Goal: Information Seeking & Learning: Compare options

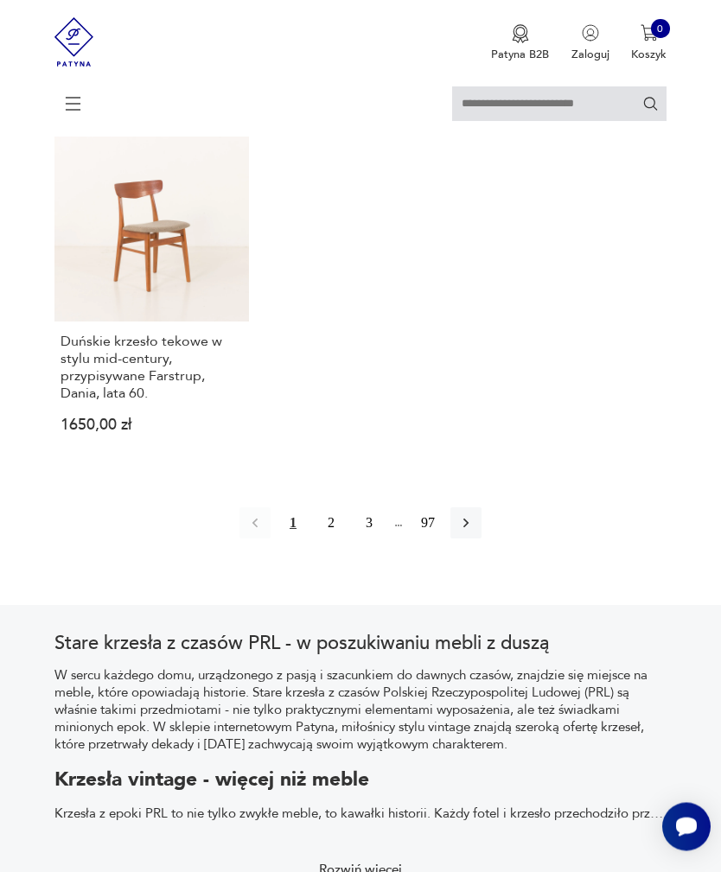
scroll to position [2246, 0]
click at [474, 531] on icon "button" at bounding box center [465, 522] width 17 height 17
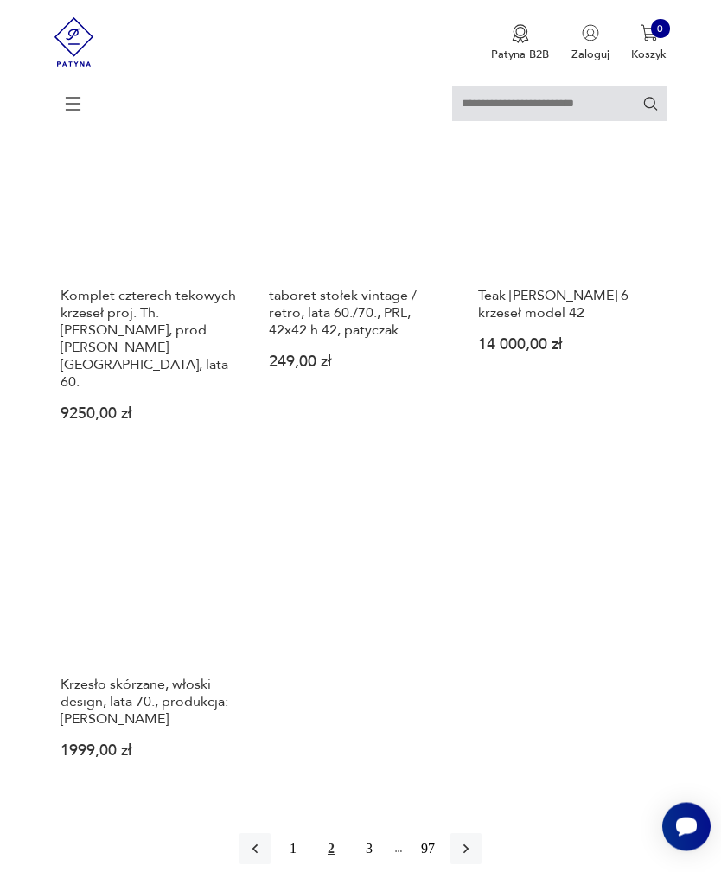
scroll to position [2093, 0]
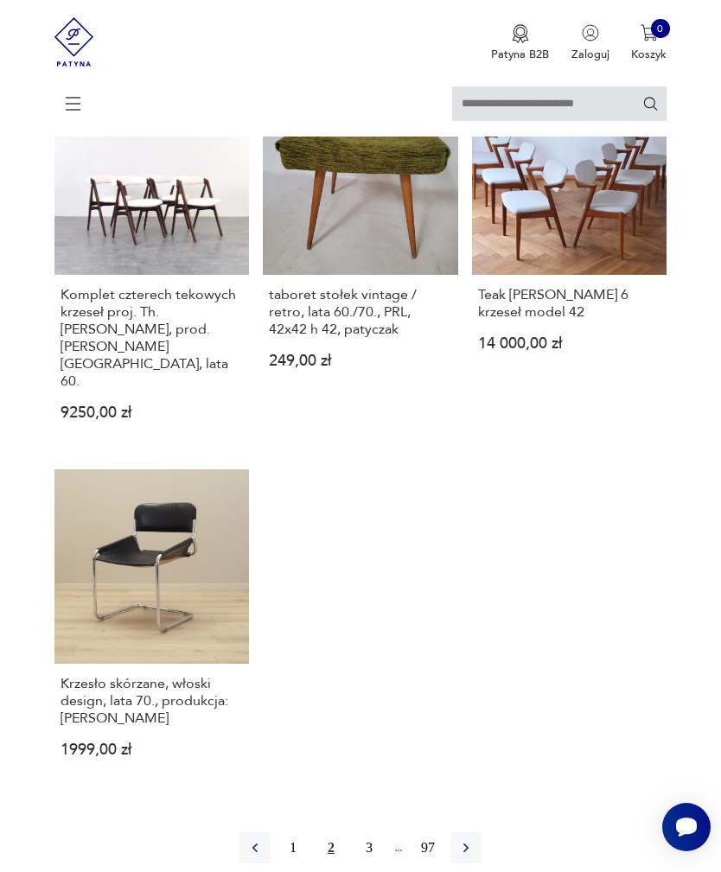
click at [474, 839] on icon "button" at bounding box center [465, 847] width 17 height 17
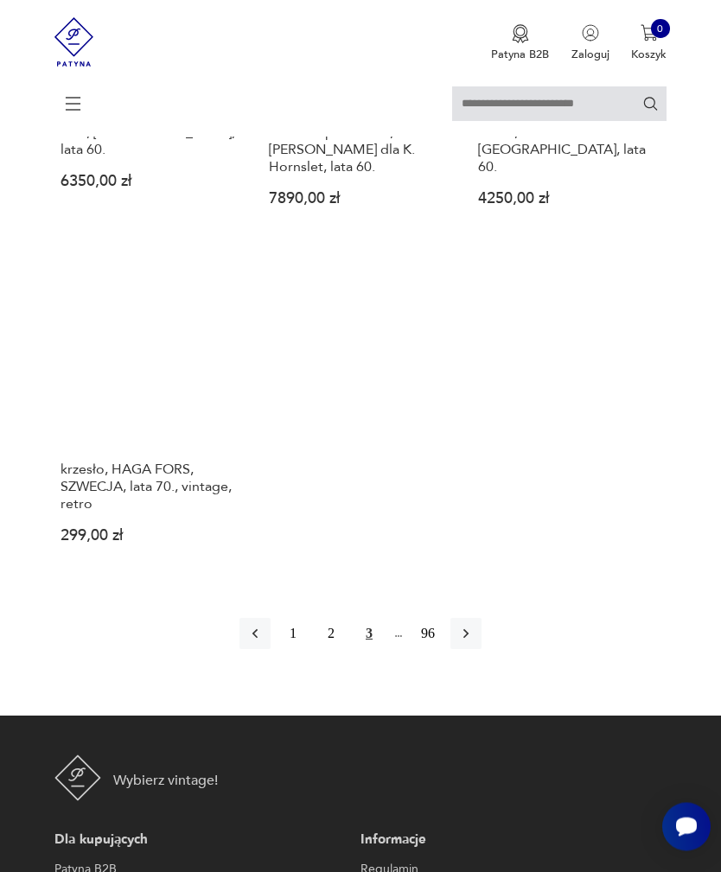
scroll to position [2136, 0]
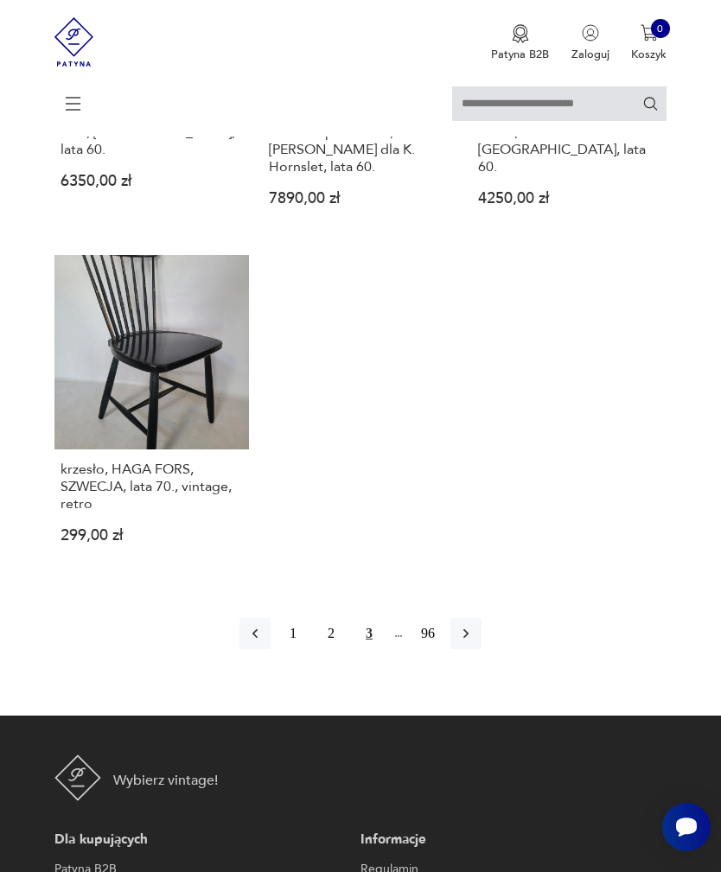
click at [474, 642] on icon "button" at bounding box center [465, 633] width 17 height 17
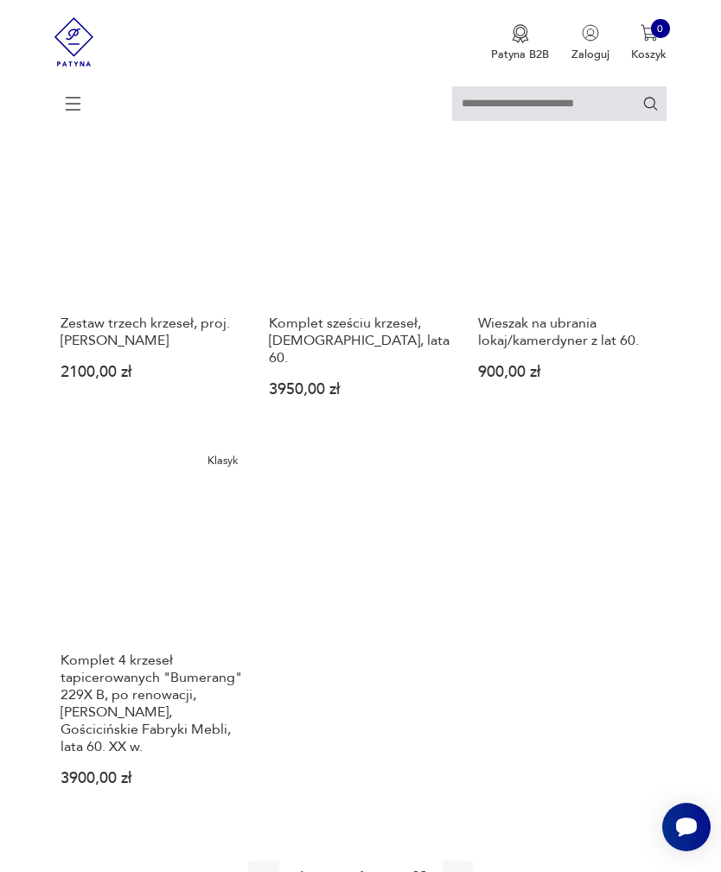
scroll to position [2021, 0]
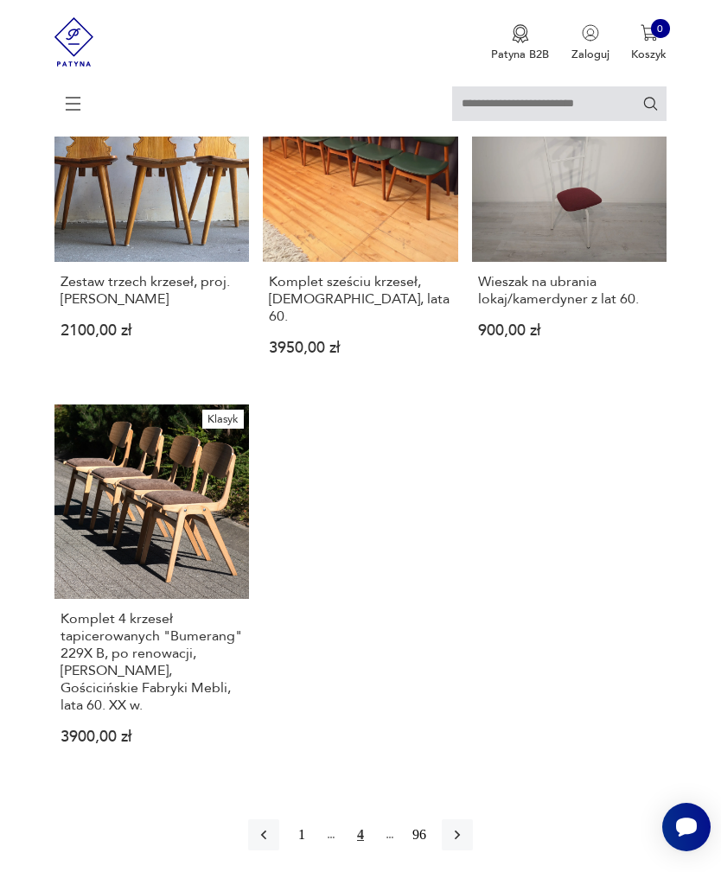
click at [466, 843] on icon "button" at bounding box center [456, 834] width 17 height 17
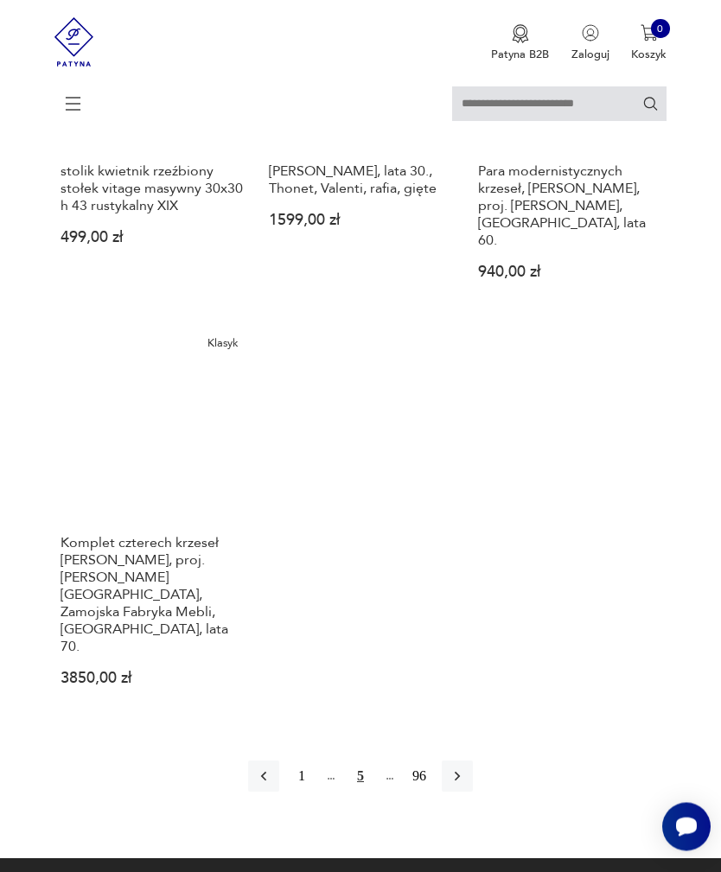
scroll to position [2201, 0]
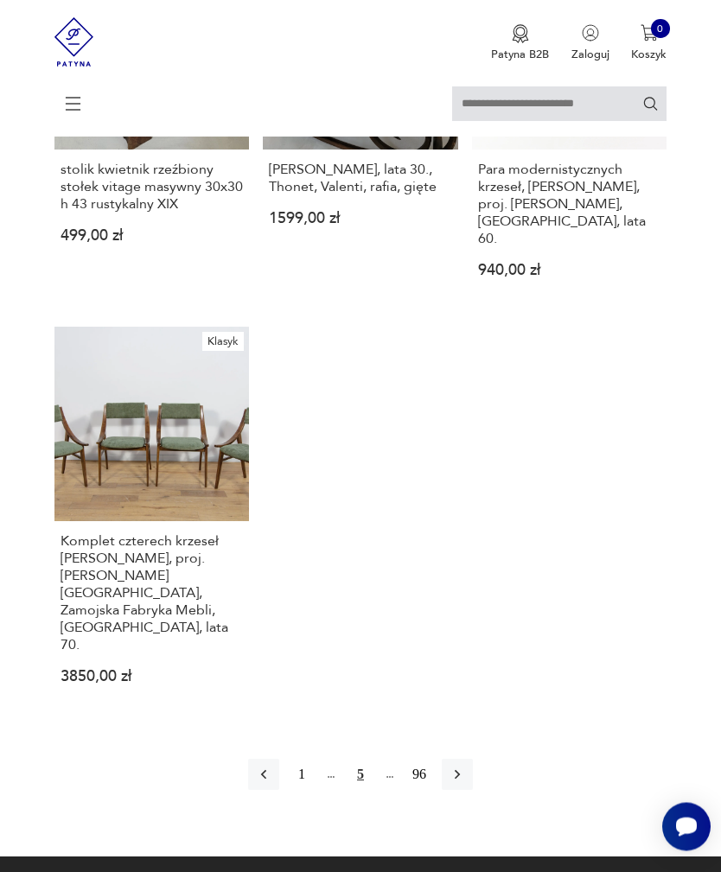
click at [466, 784] on icon "button" at bounding box center [456, 774] width 17 height 17
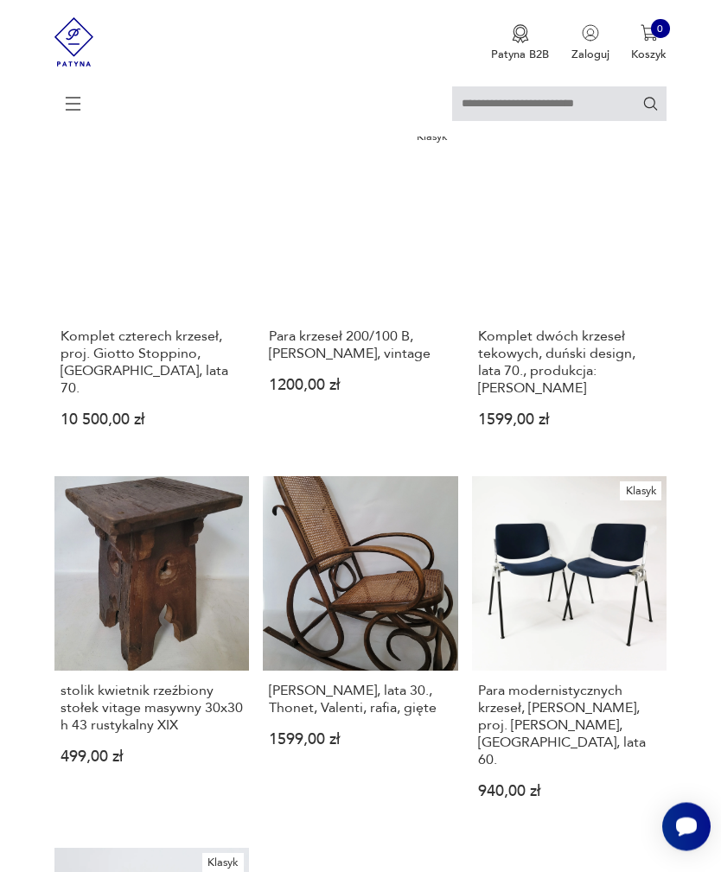
scroll to position [334, 0]
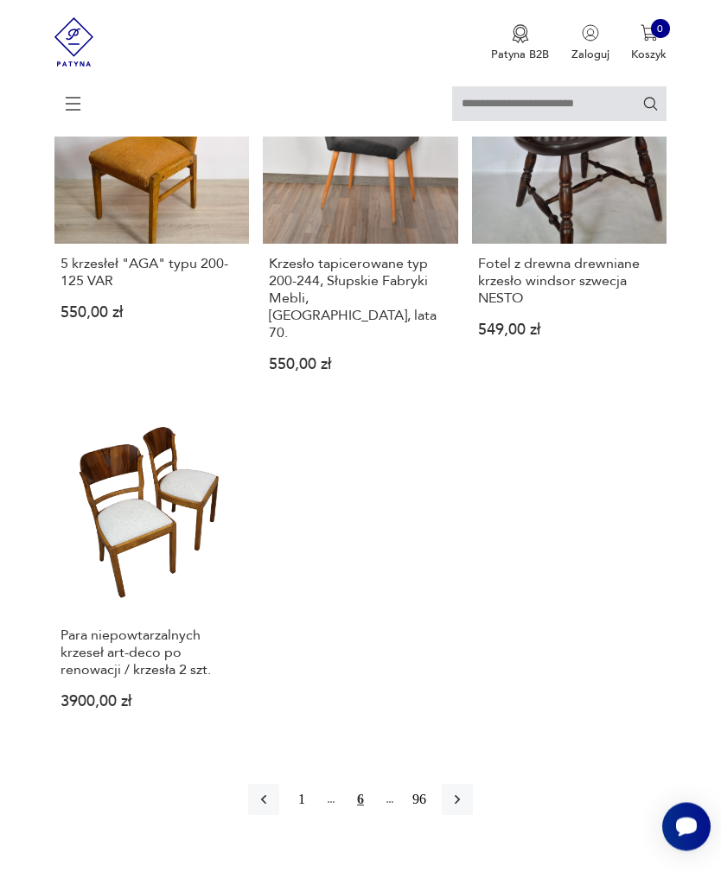
click at [466, 809] on icon "button" at bounding box center [456, 799] width 17 height 17
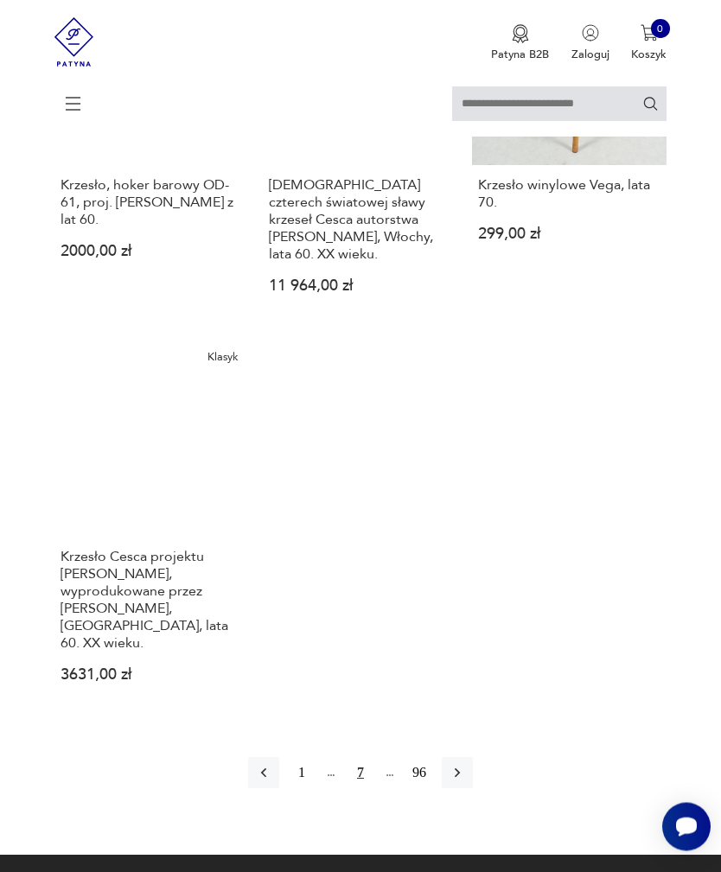
scroll to position [2032, 0]
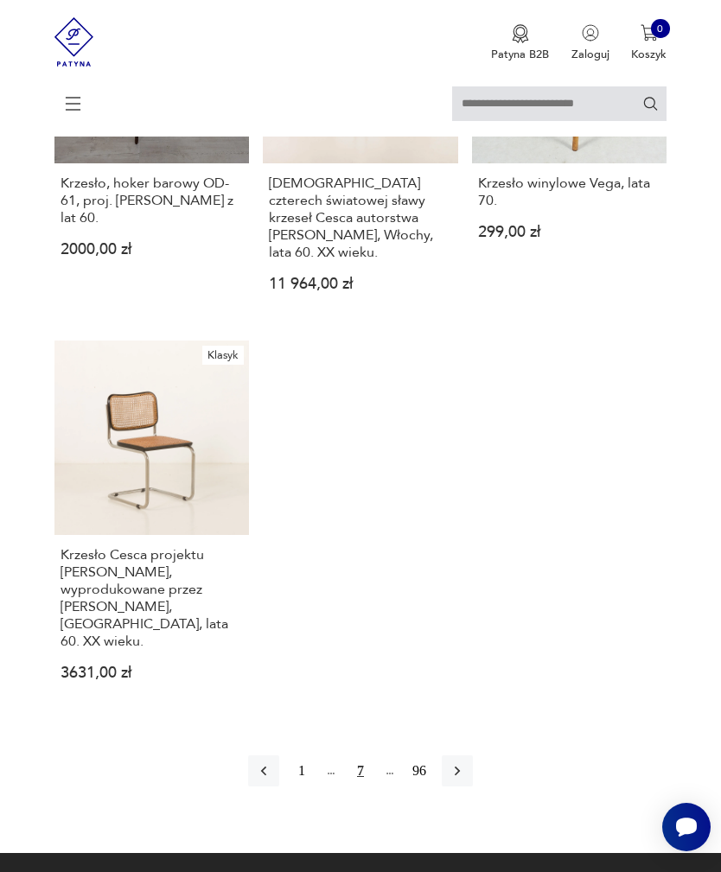
click at [460, 776] on icon "button" at bounding box center [456, 771] width 5 height 10
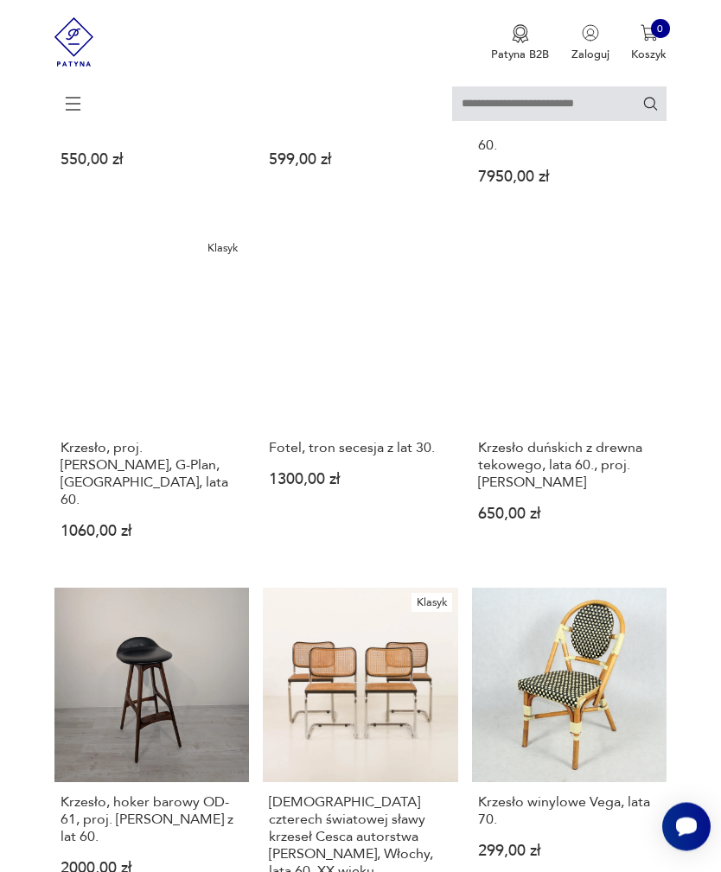
scroll to position [334, 0]
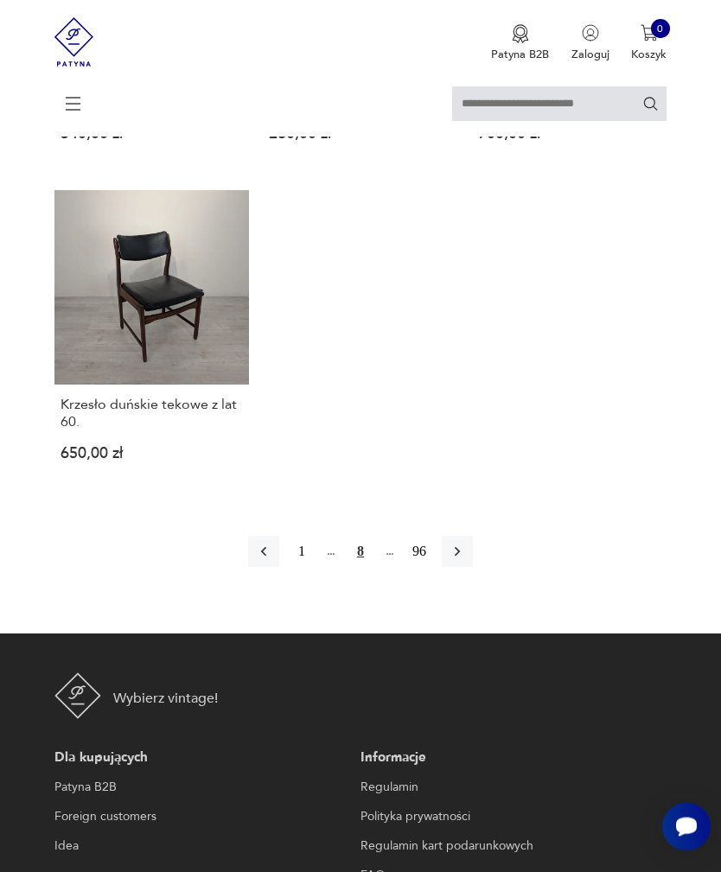
scroll to position [2134, 0]
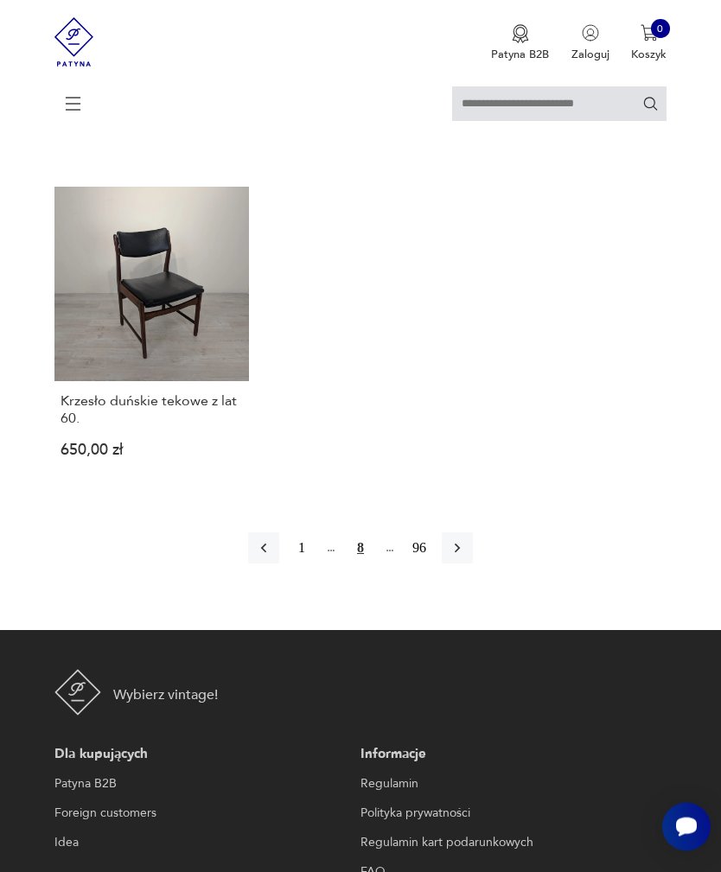
click at [460, 554] on icon "button" at bounding box center [456, 549] width 5 height 10
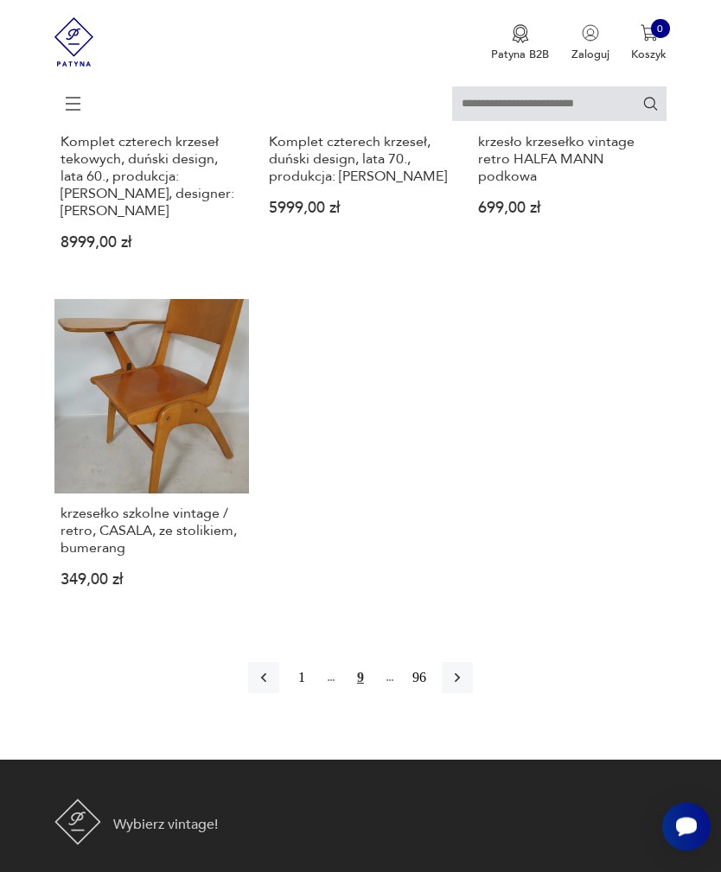
scroll to position [2040, 0]
click at [466, 686] on icon "button" at bounding box center [456, 677] width 17 height 17
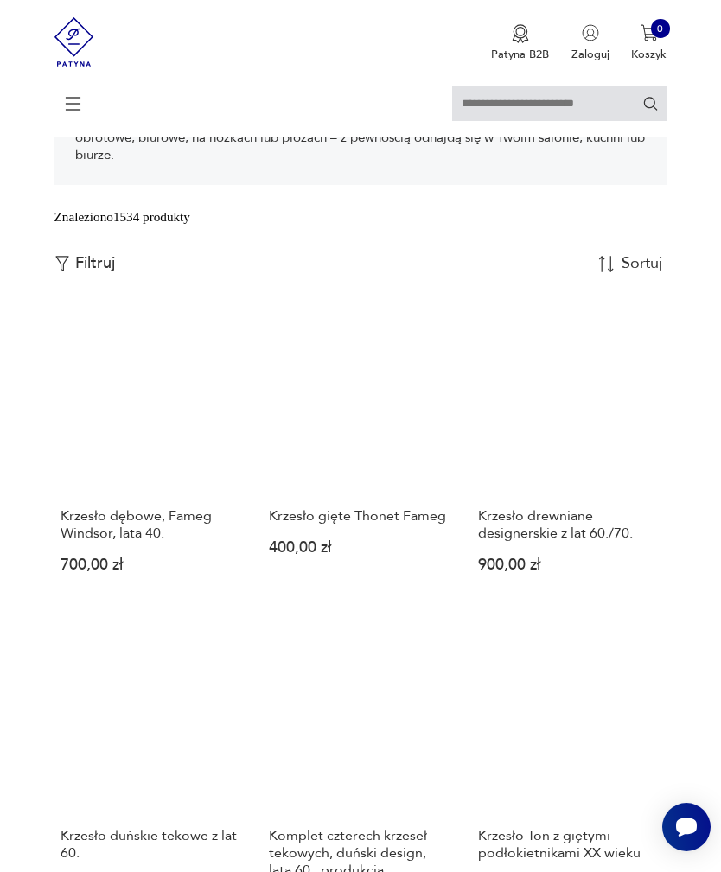
scroll to position [334, 0]
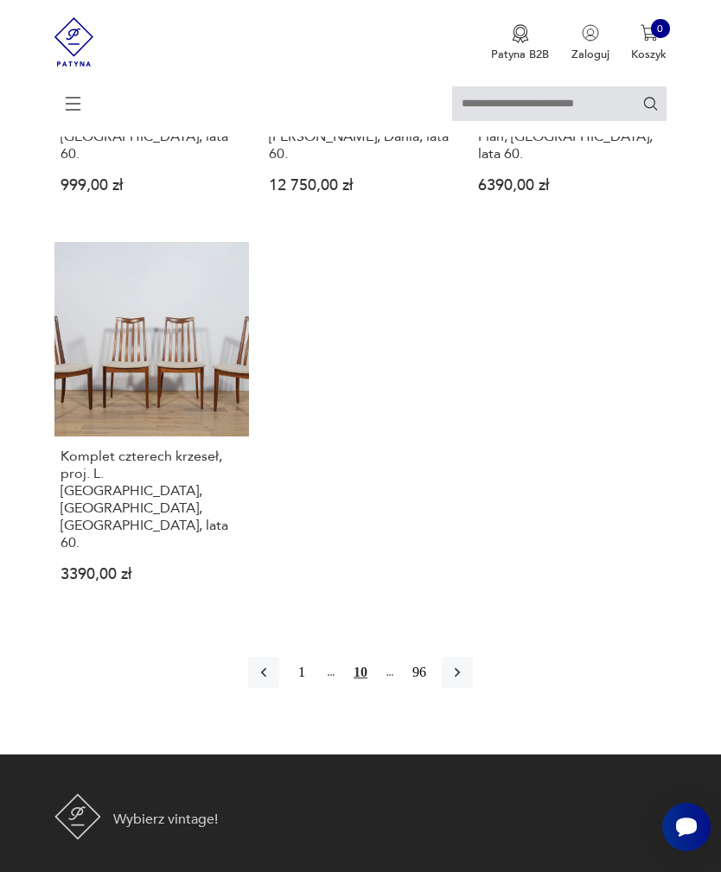
click at [466, 681] on icon "button" at bounding box center [456, 672] width 17 height 17
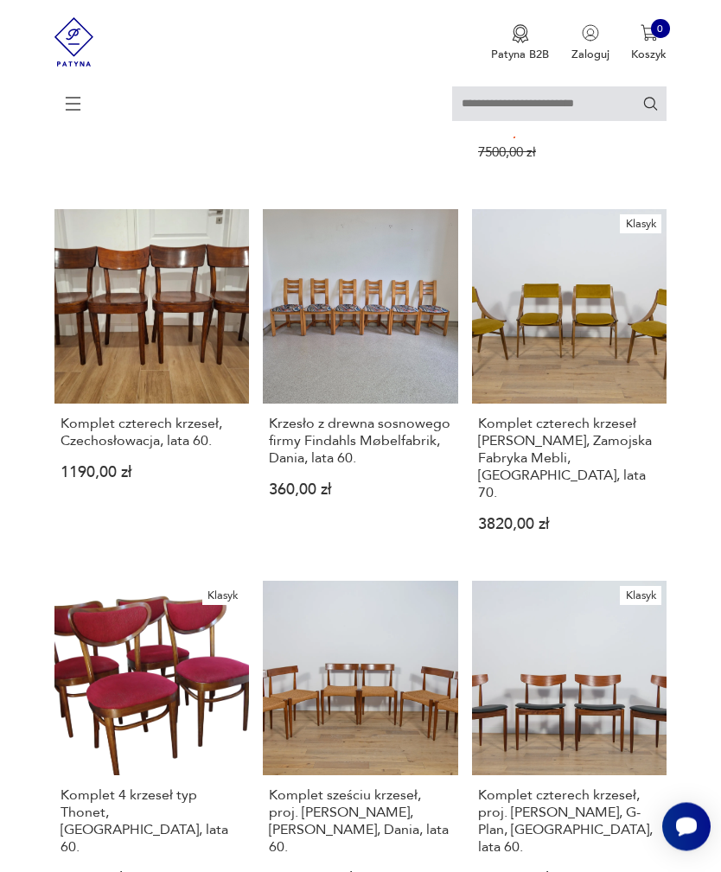
scroll to position [334, 0]
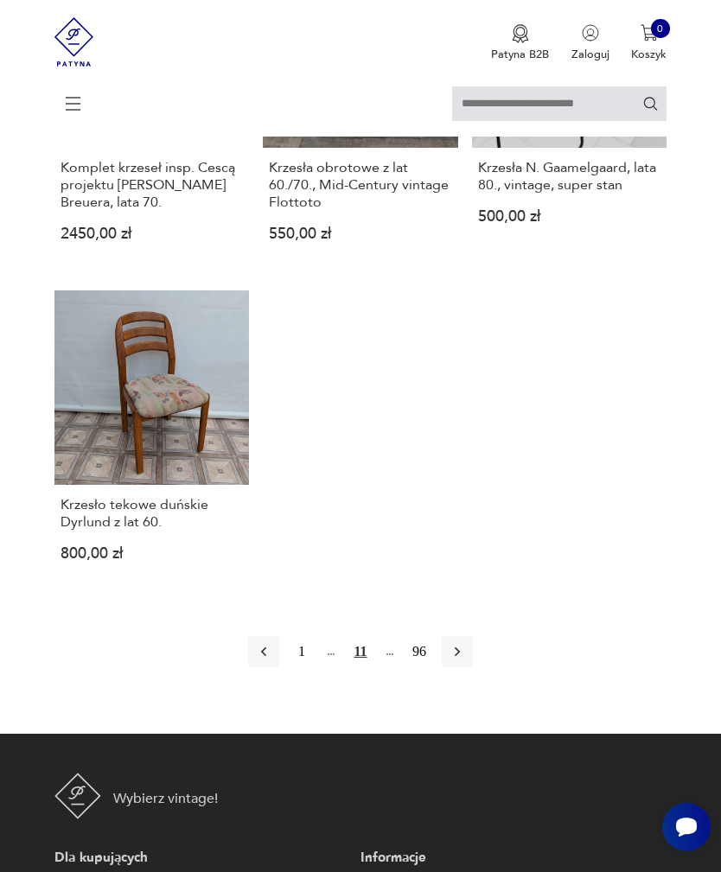
click at [466, 660] on icon "button" at bounding box center [456, 651] width 17 height 17
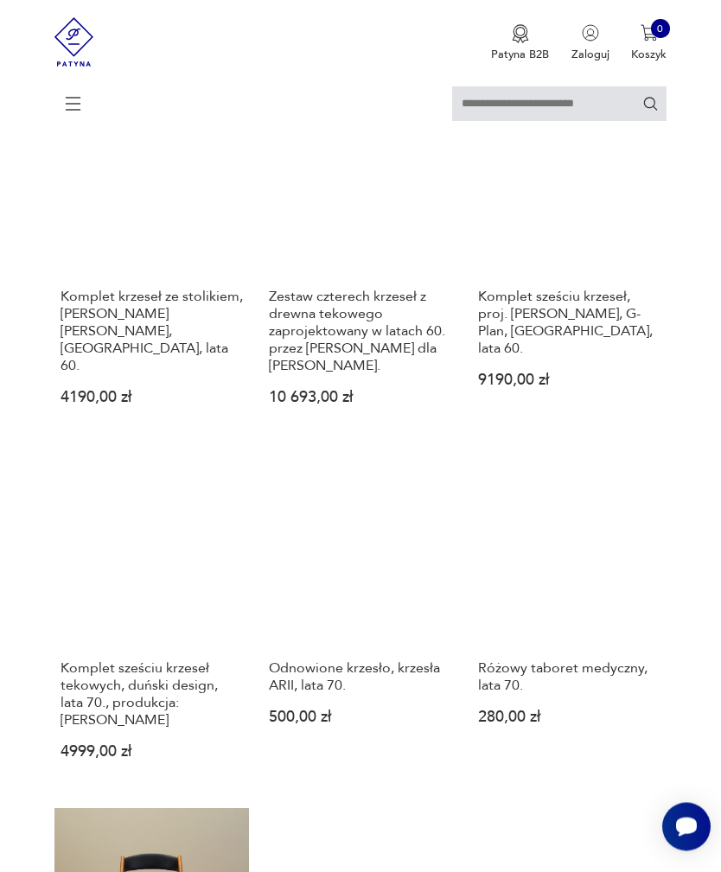
scroll to position [910, 0]
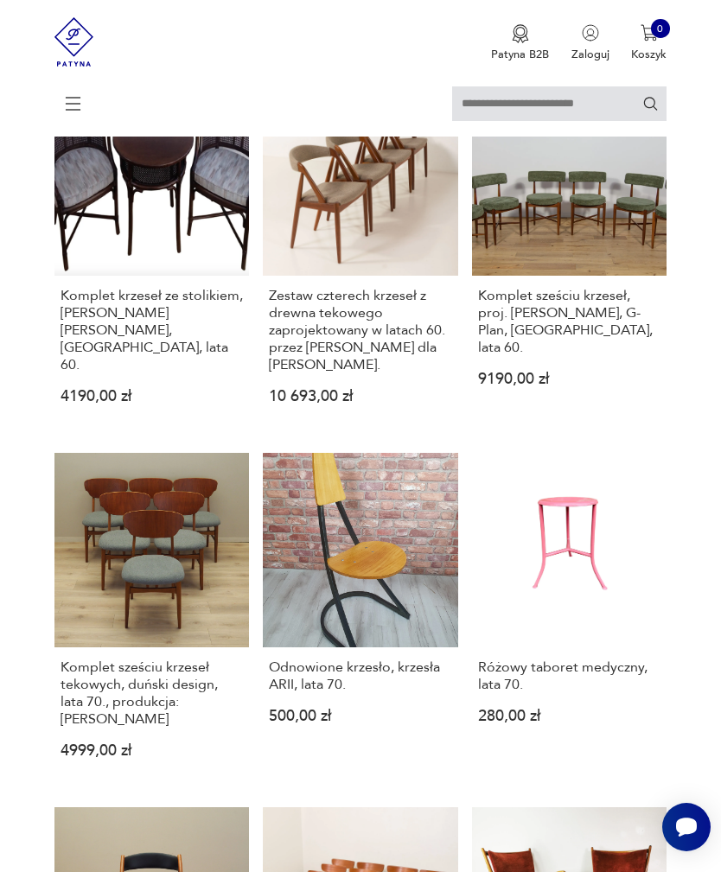
click at [389, 647] on link "Odnowione krzesło, krzesła ARII, lata 70. 500,00 zł" at bounding box center [360, 619] width 195 height 332
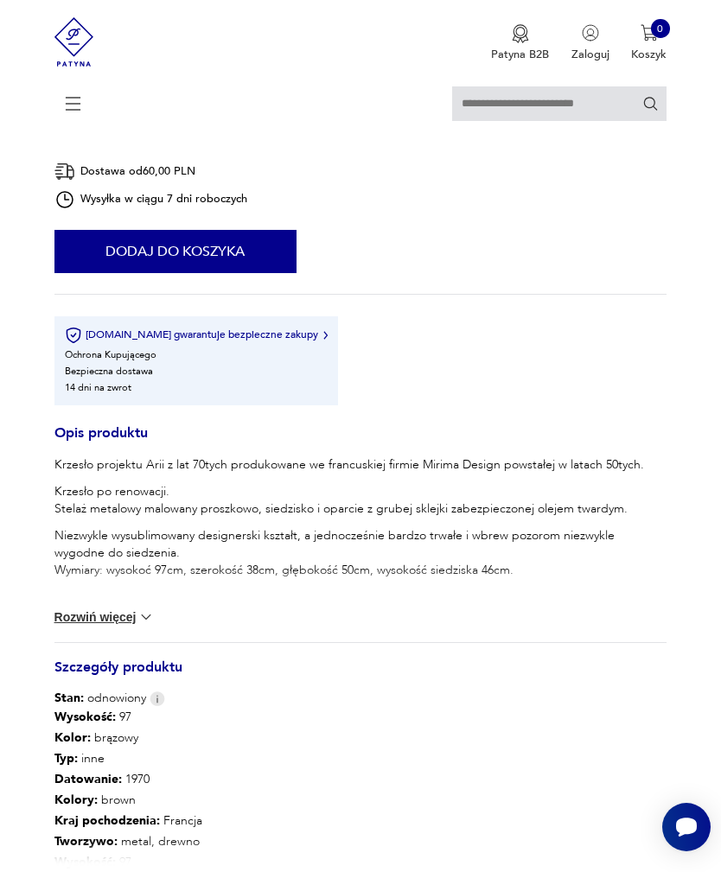
scroll to position [1001, 0]
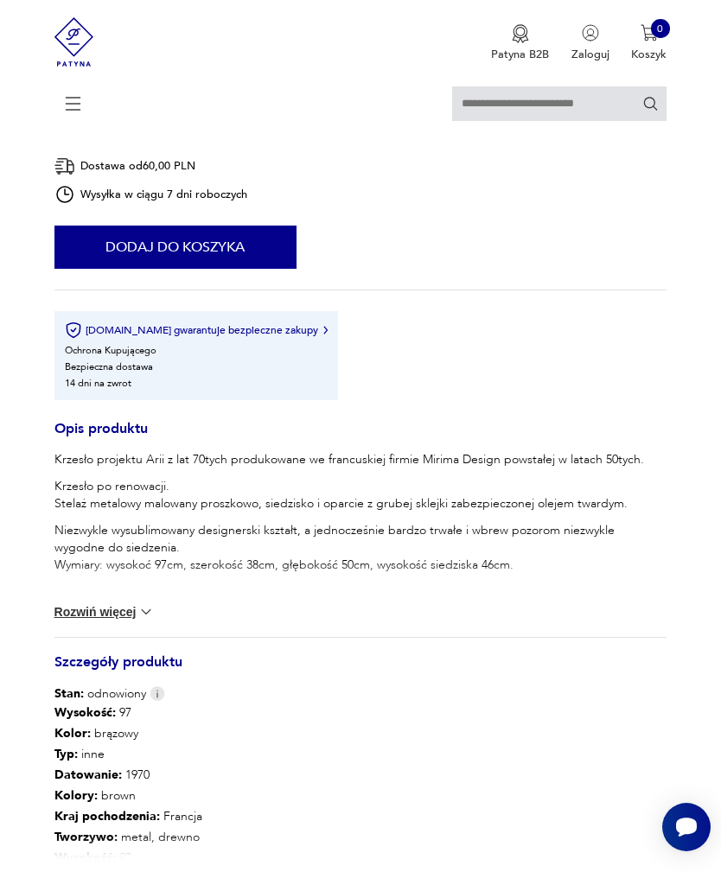
click at [670, 626] on section "Opis produktu Krzesło projektu Arii z lat 70tych produkowane we francuskiej fir…" at bounding box center [360, 128] width 721 height 1793
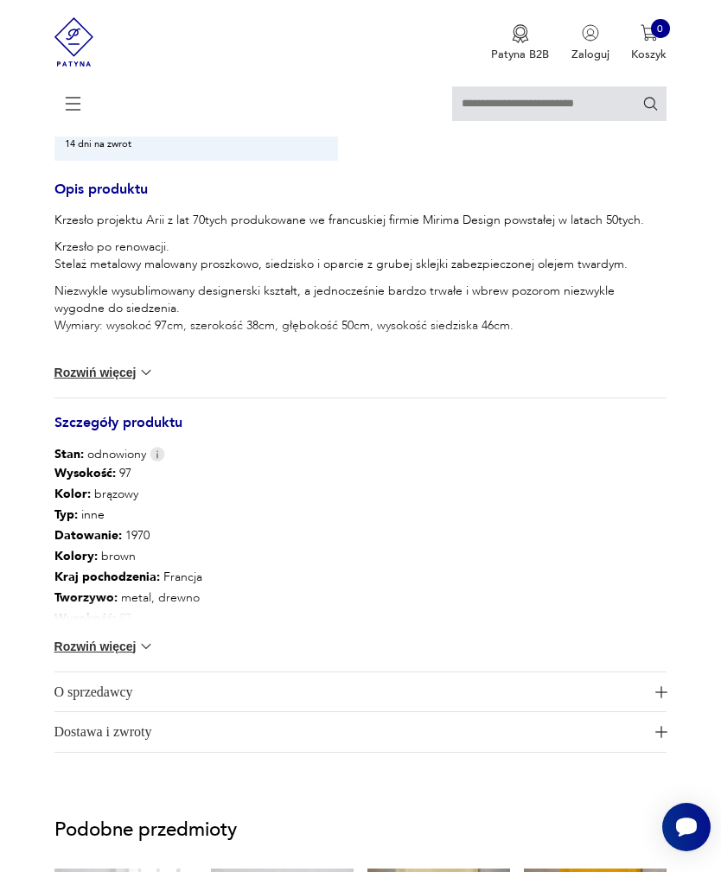
scroll to position [1240, 0]
click at [665, 699] on img "button" at bounding box center [661, 693] width 12 height 12
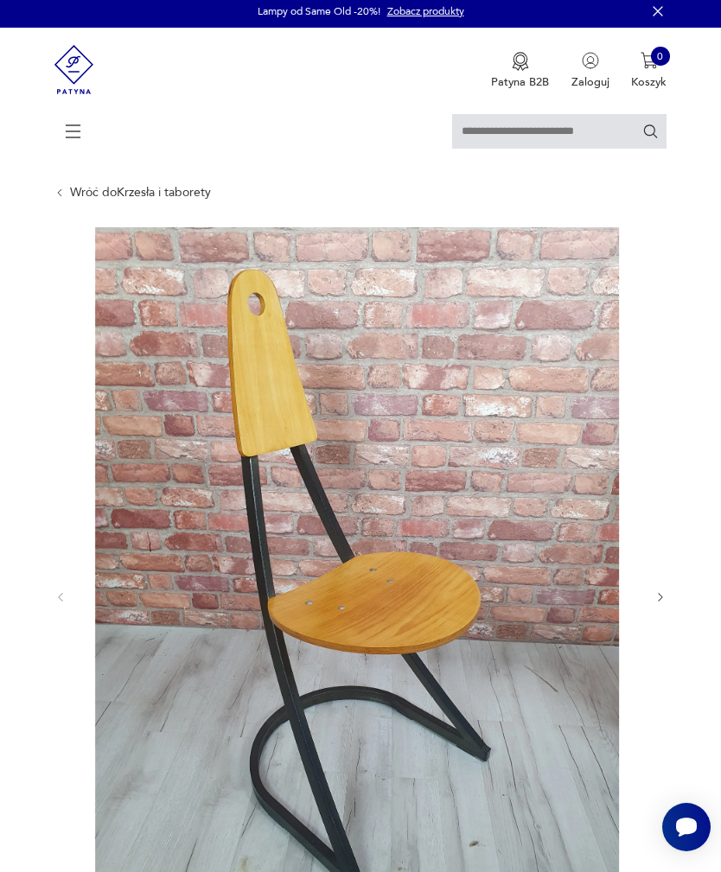
scroll to position [0, 0]
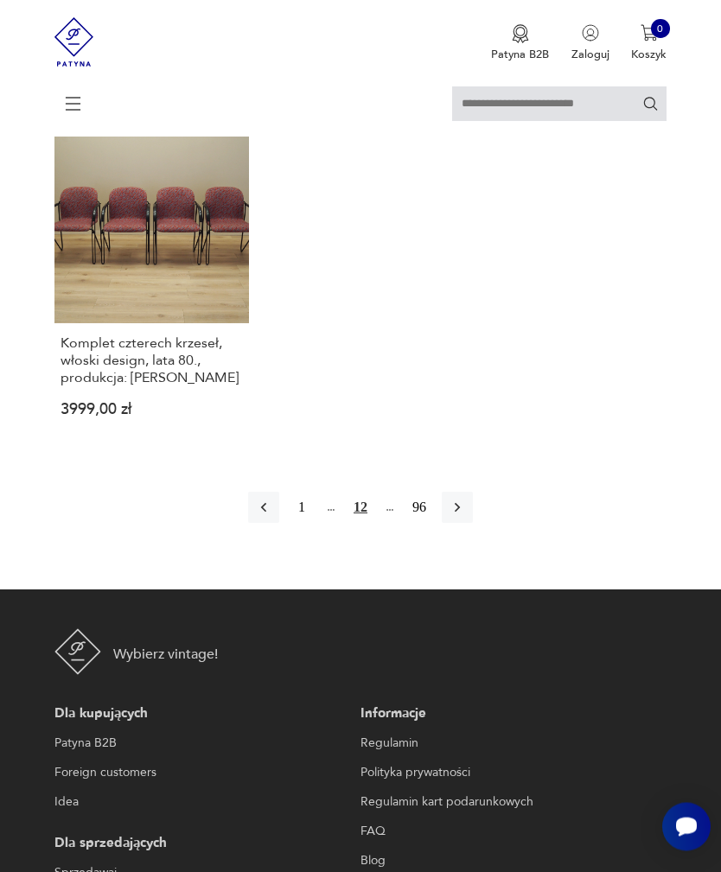
scroll to position [2297, 0]
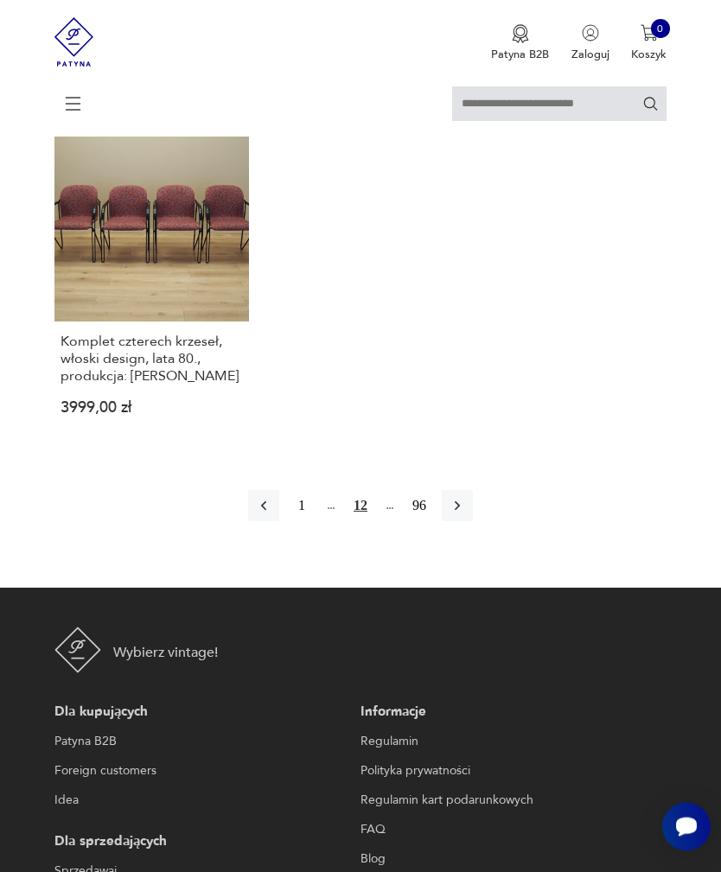
click at [466, 515] on icon "button" at bounding box center [456, 506] width 17 height 17
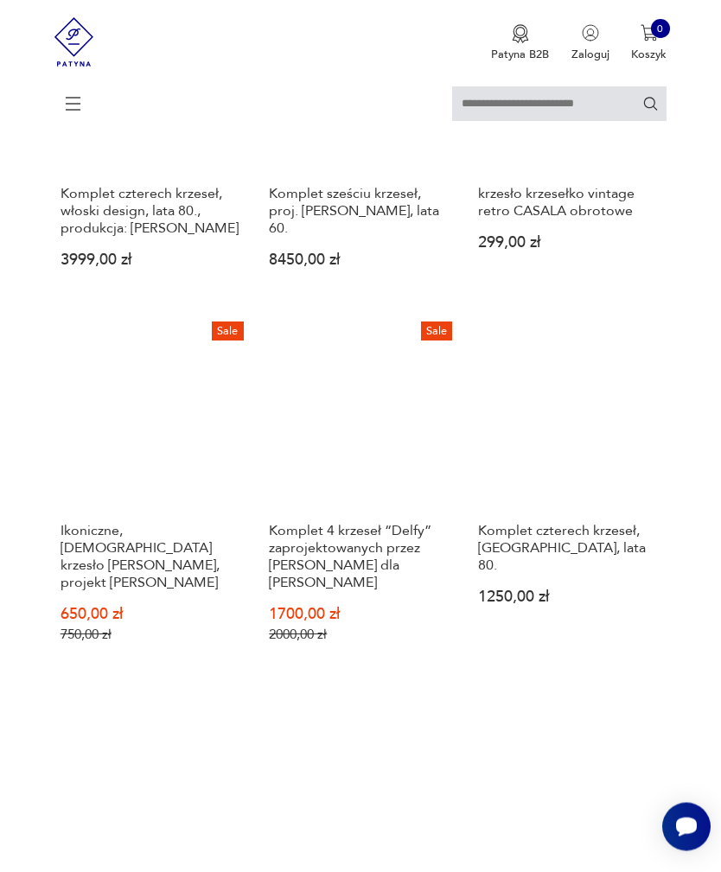
scroll to position [658, 0]
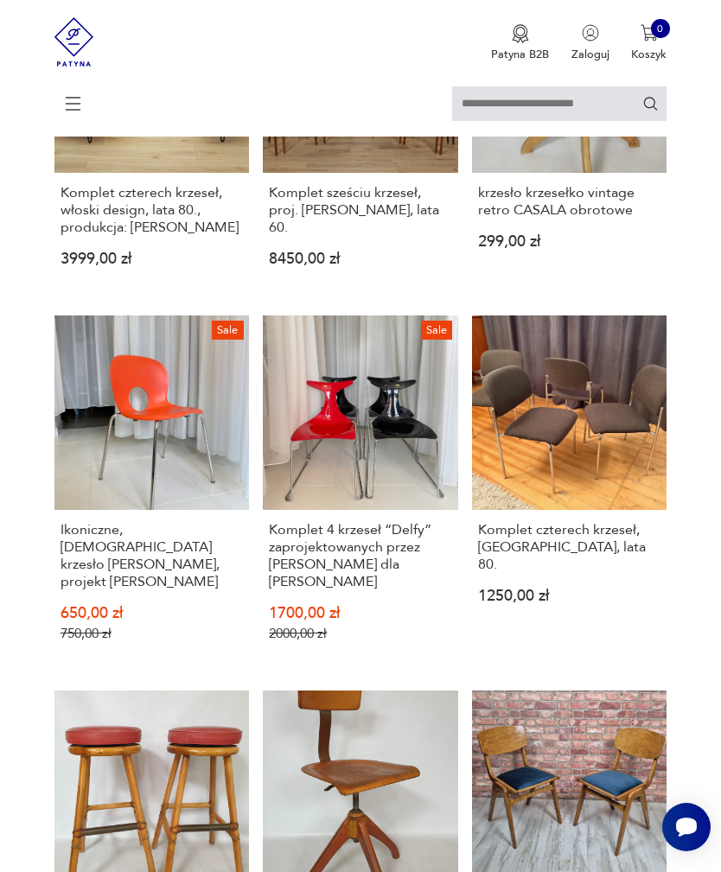
click at [384, 527] on link "Sale Komplet 4 krzeseł “Delfy” zaprojektowanych przez [PERSON_NAME] dla Ciacci …" at bounding box center [360, 491] width 195 height 353
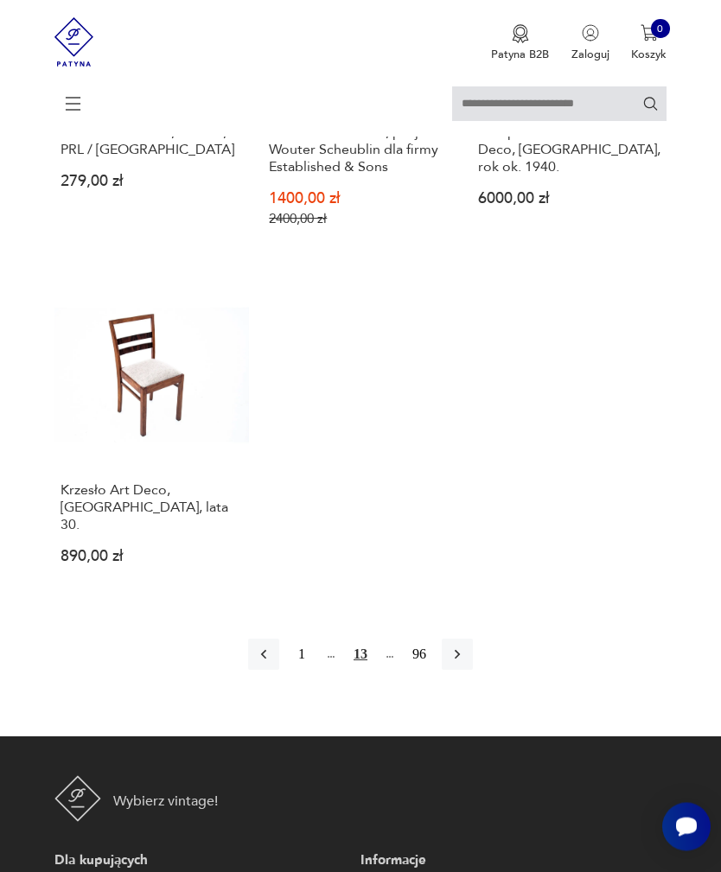
scroll to position [2094, 0]
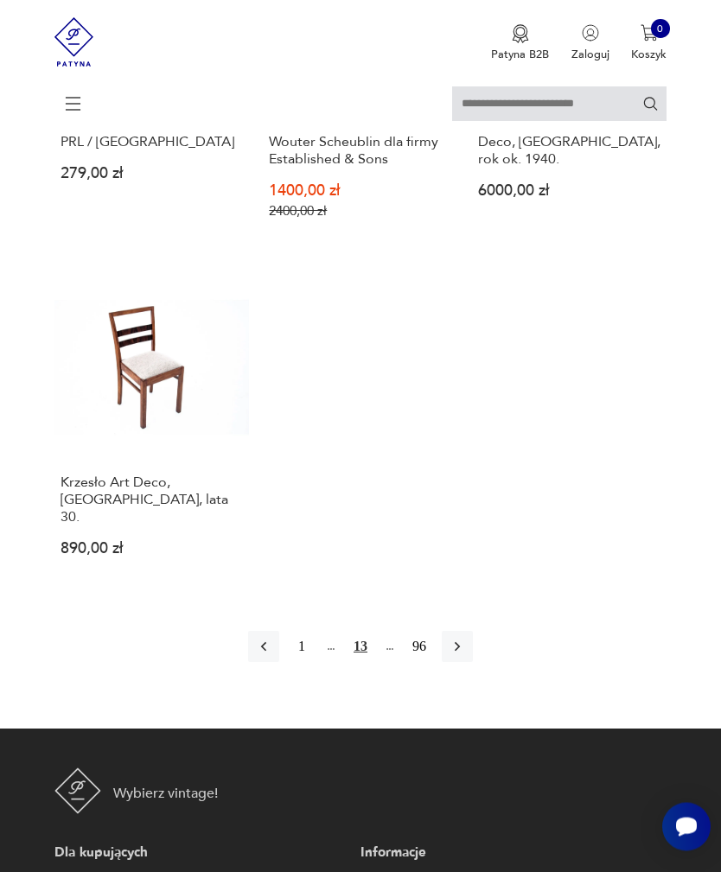
click at [473, 663] on button "button" at bounding box center [457, 647] width 31 height 31
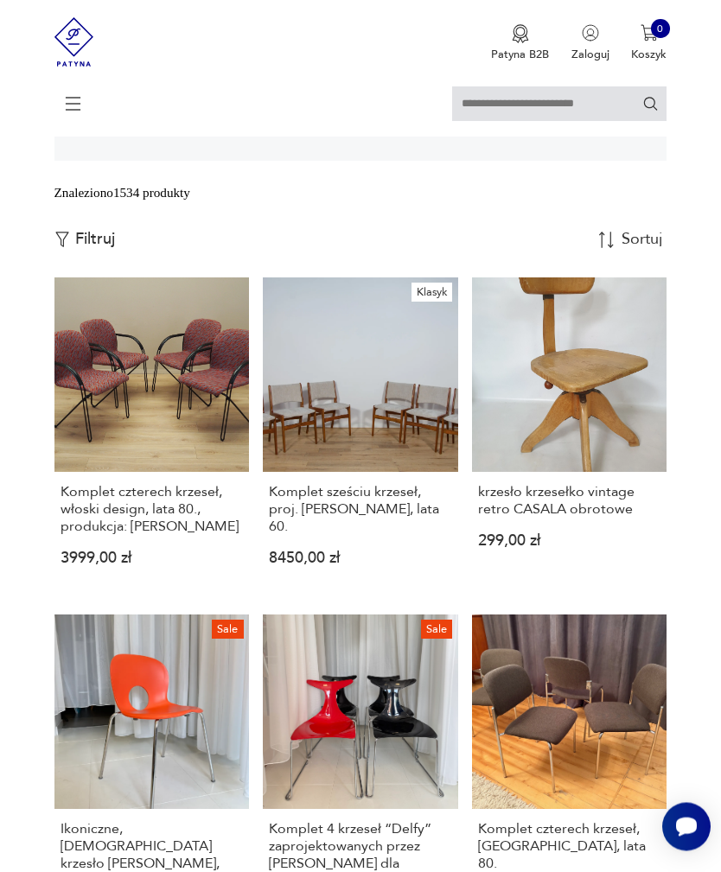
scroll to position [334, 0]
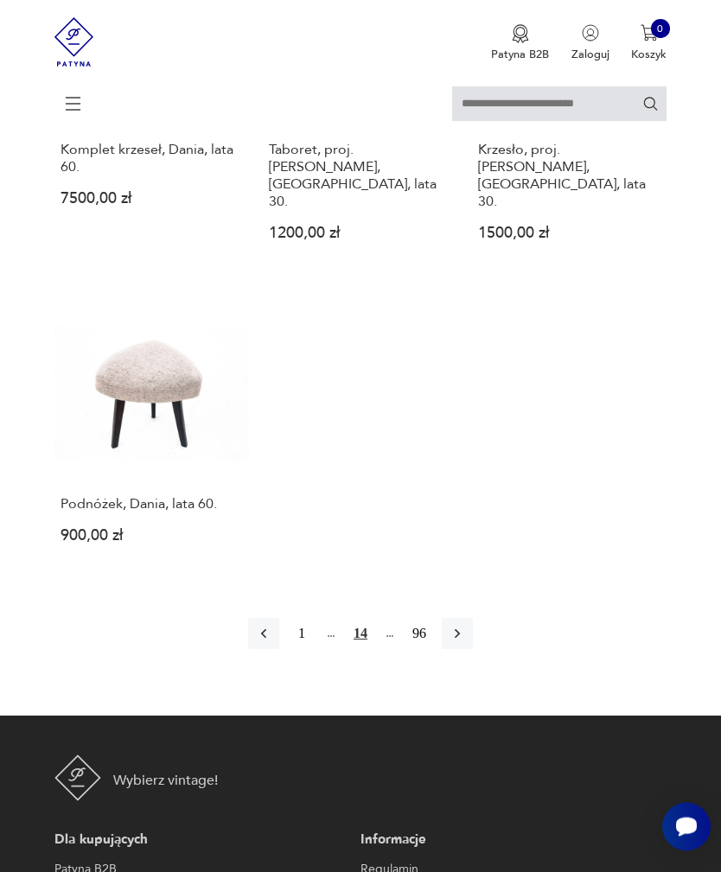
click at [460, 639] on icon "button" at bounding box center [456, 635] width 5 height 10
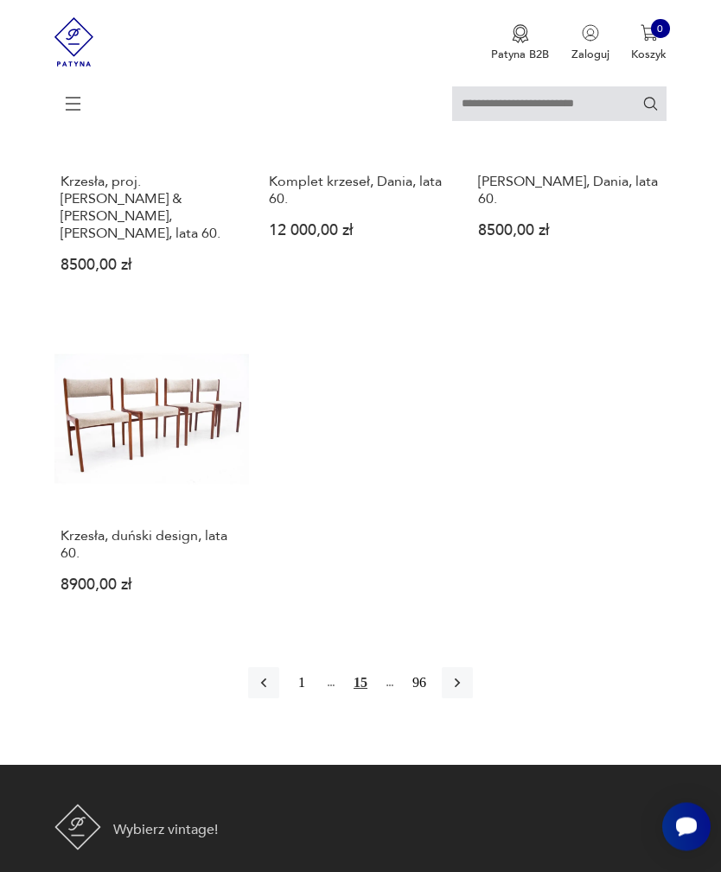
scroll to position [2062, 0]
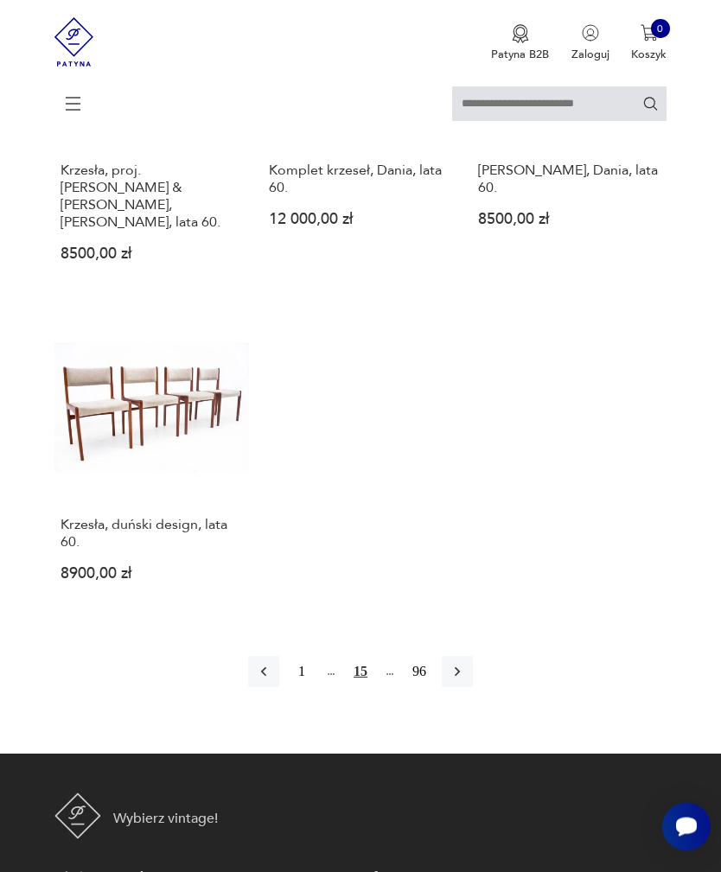
click at [465, 681] on icon "button" at bounding box center [456, 672] width 17 height 17
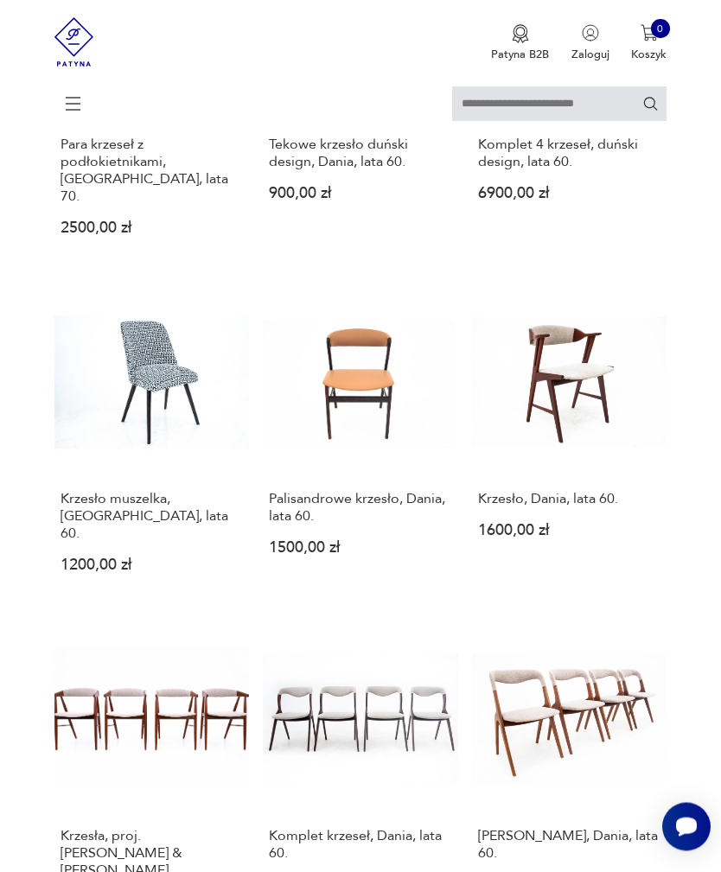
scroll to position [334, 0]
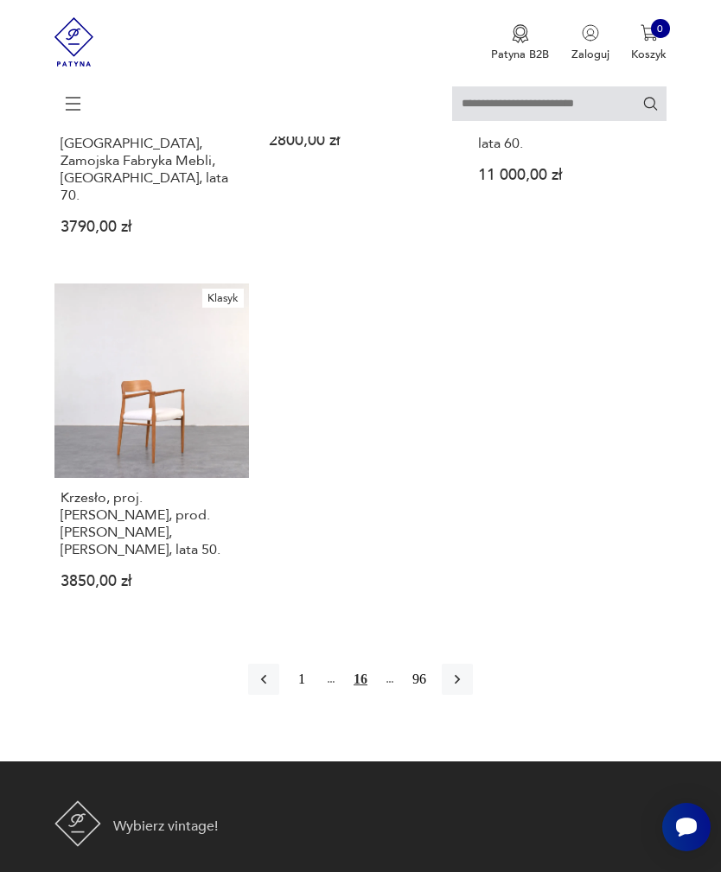
click at [466, 688] on icon "button" at bounding box center [456, 678] width 17 height 17
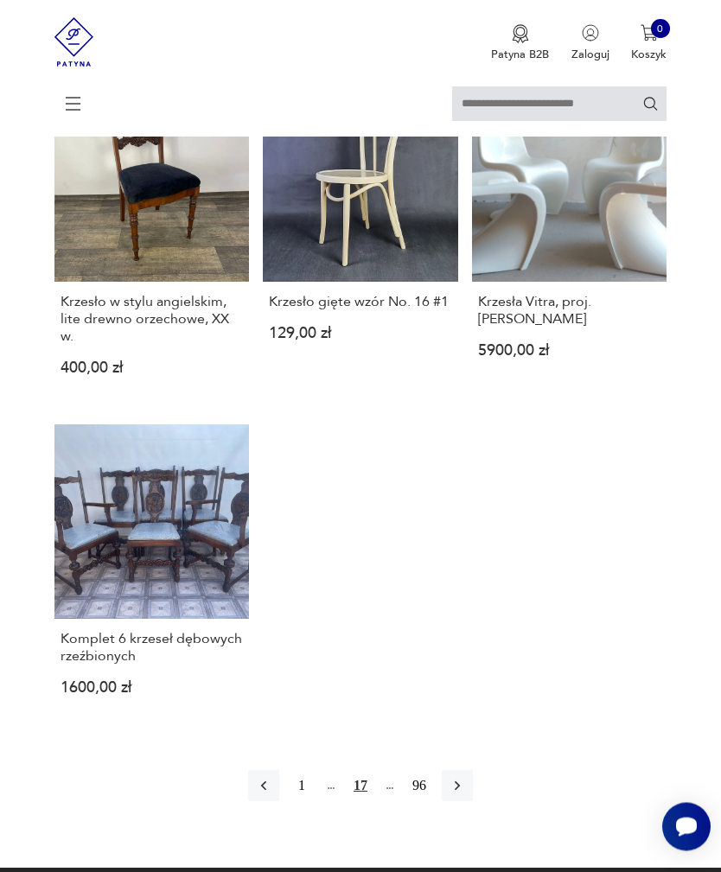
scroll to position [2020, 0]
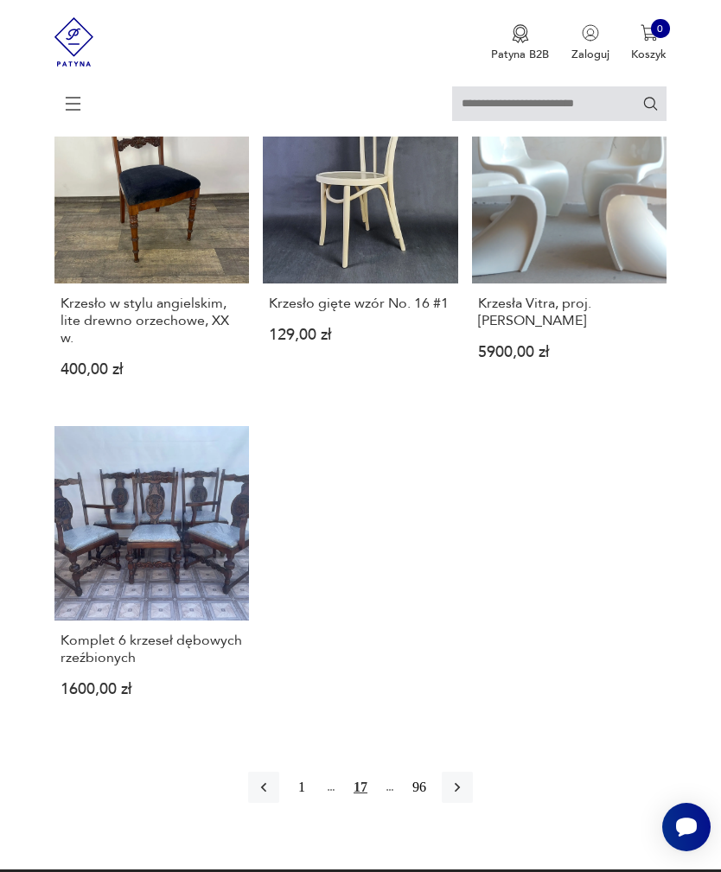
click at [466, 796] on icon "button" at bounding box center [456, 786] width 17 height 17
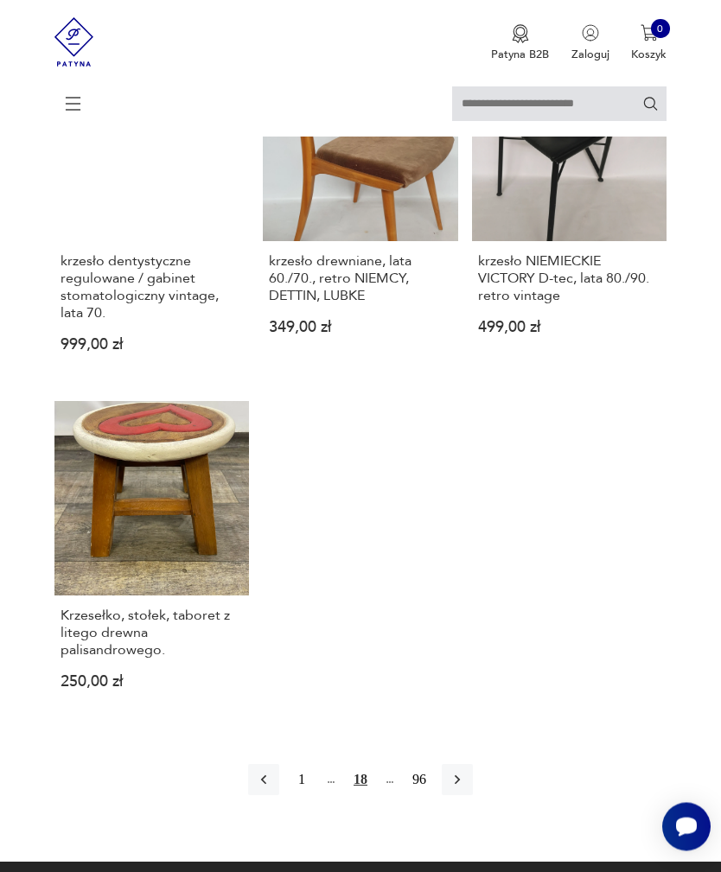
scroll to position [2042, 0]
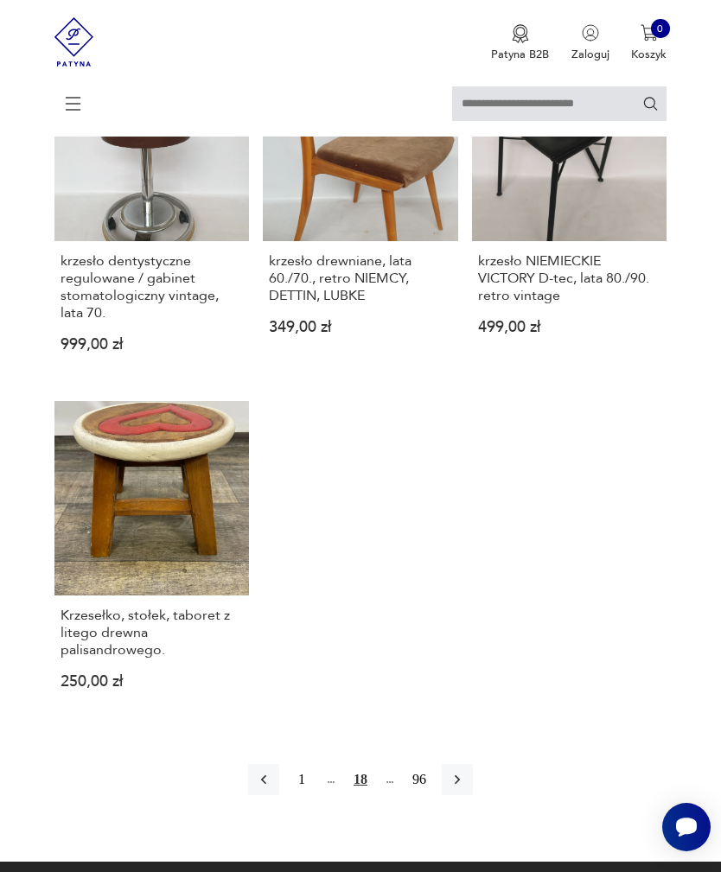
click at [466, 788] on icon "button" at bounding box center [456, 779] width 17 height 17
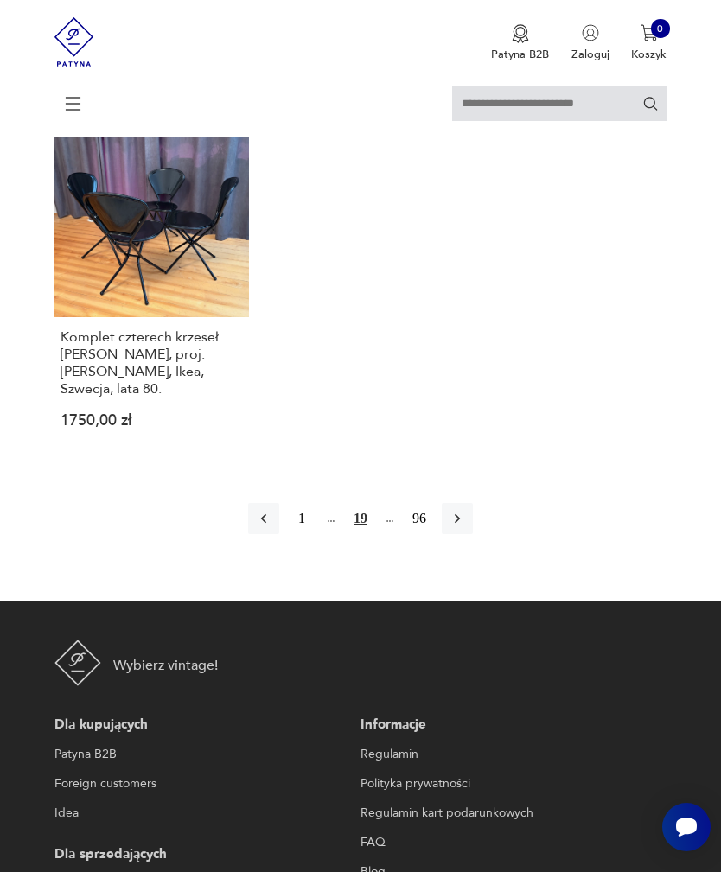
scroll to position [2309, 0]
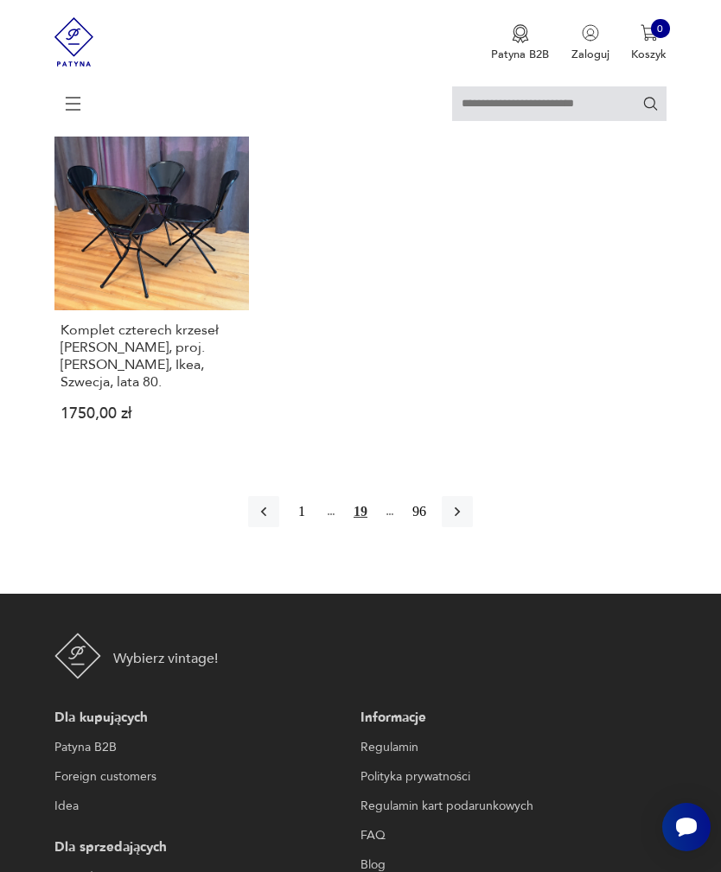
click at [462, 520] on icon "button" at bounding box center [456, 511] width 17 height 17
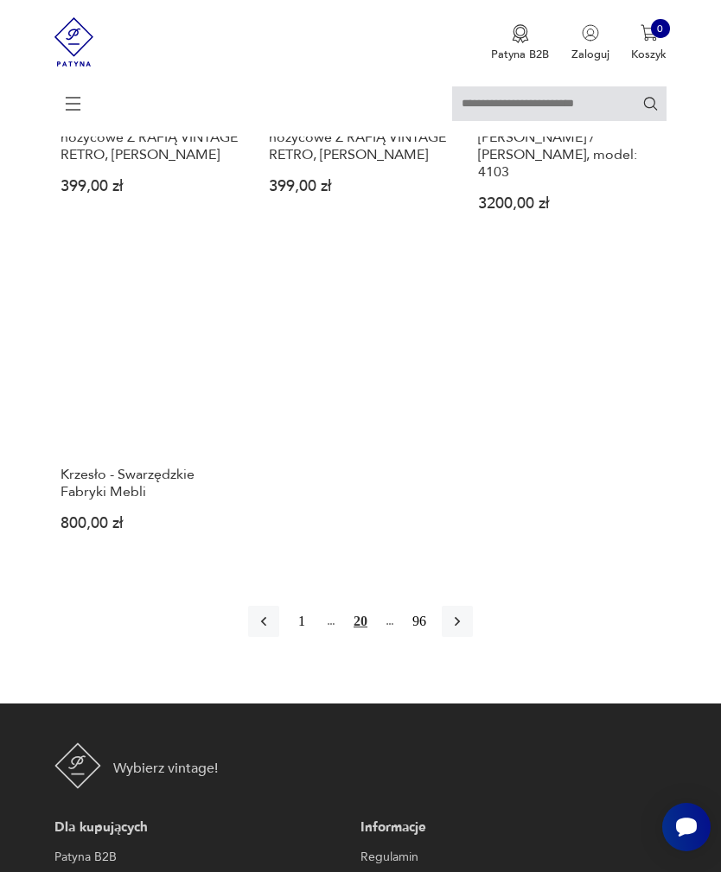
scroll to position [2132, 0]
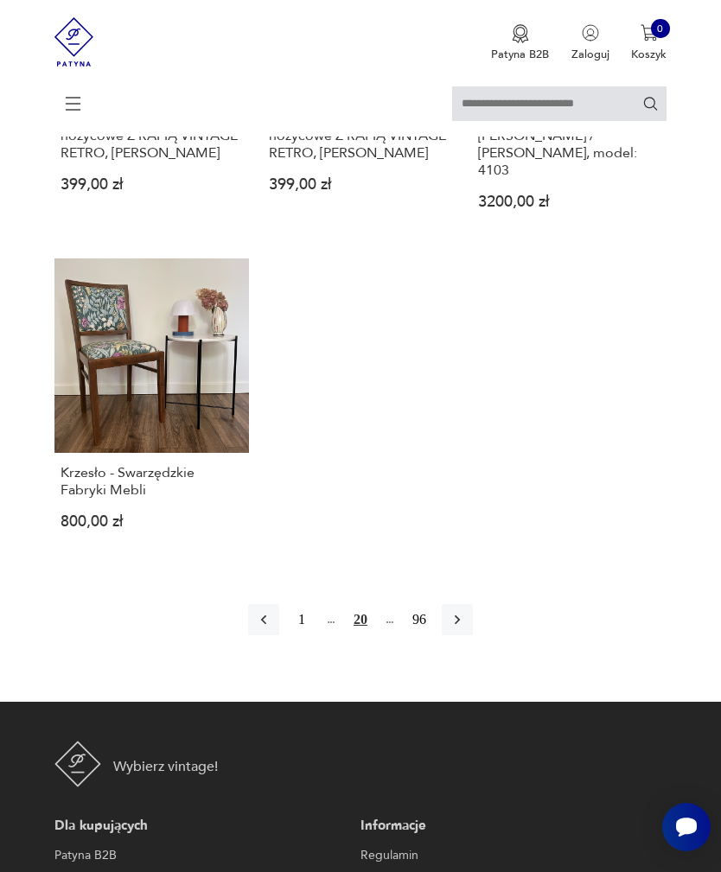
click at [460, 625] on icon "button" at bounding box center [456, 620] width 5 height 10
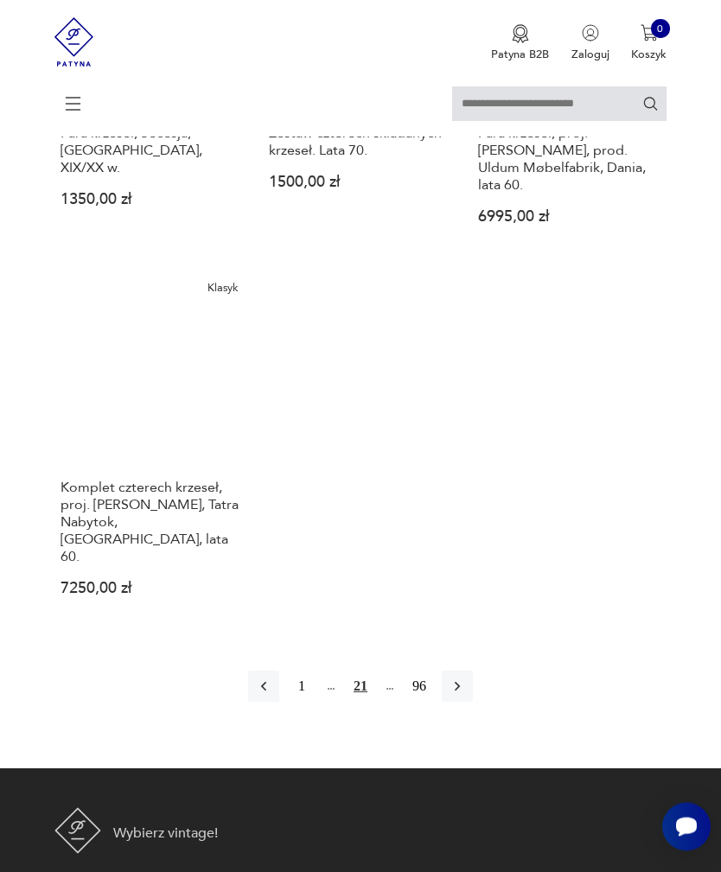
scroll to position [2120, 0]
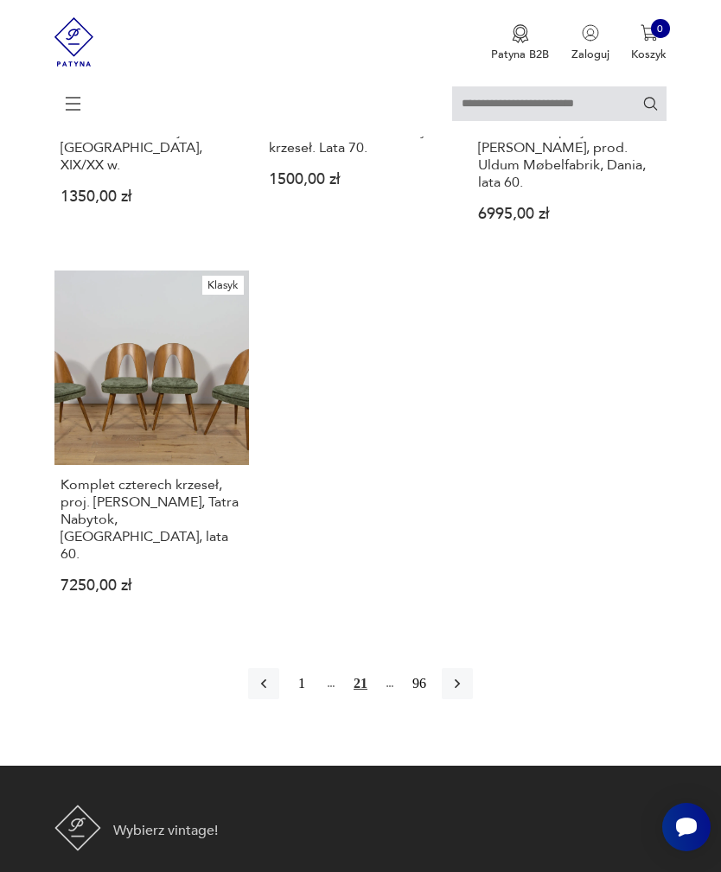
click at [466, 692] on icon "button" at bounding box center [456, 683] width 17 height 17
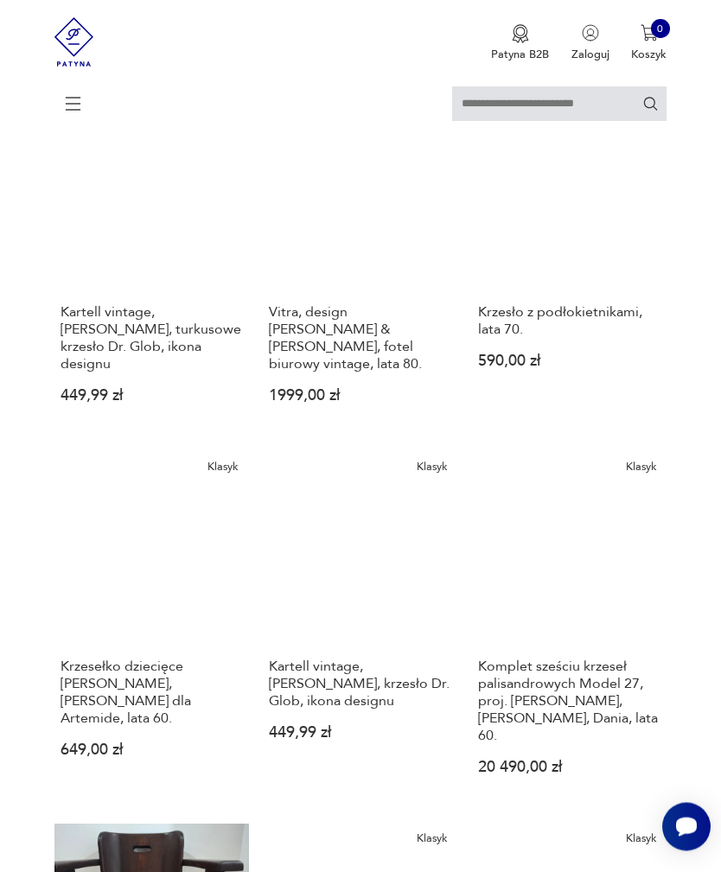
scroll to position [1230, 0]
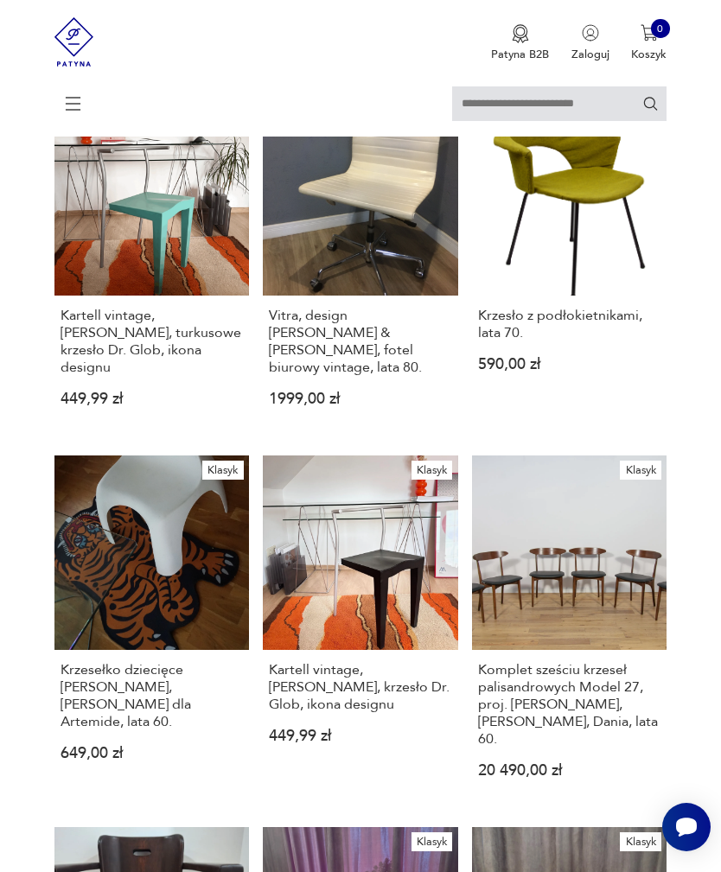
click at [395, 667] on link "Klasyk Kartell vintage, [PERSON_NAME], krzesło Dr. Glob, ikona designu 449,99 zł" at bounding box center [360, 629] width 195 height 349
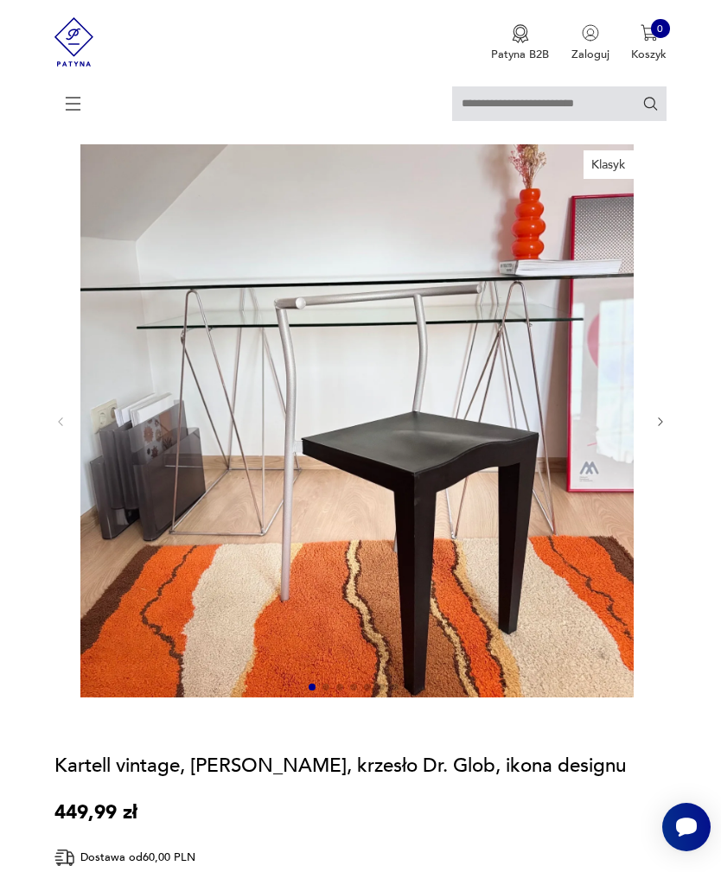
scroll to position [82, 0]
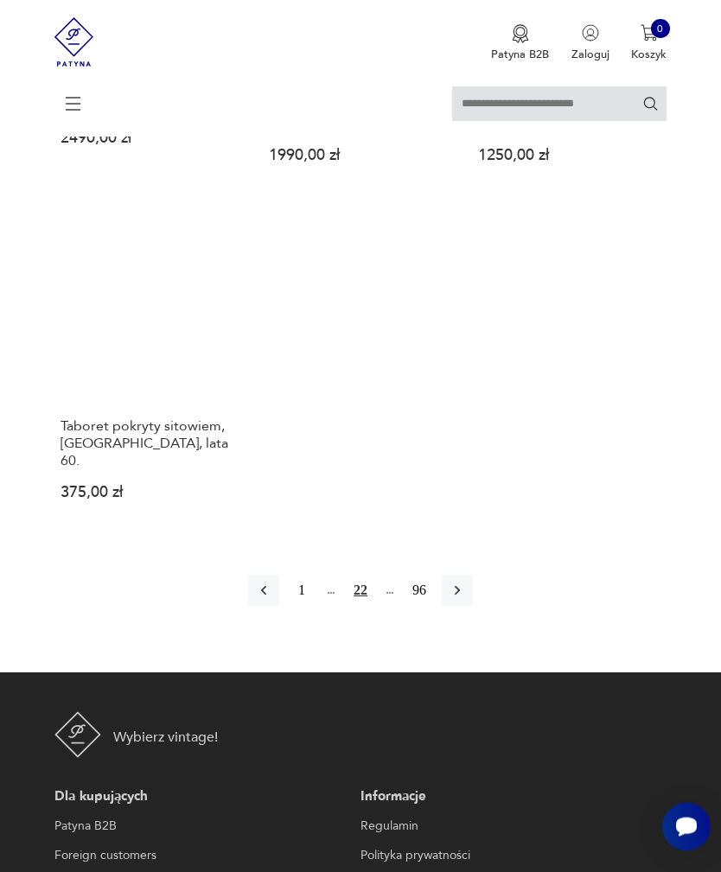
scroll to position [2196, 0]
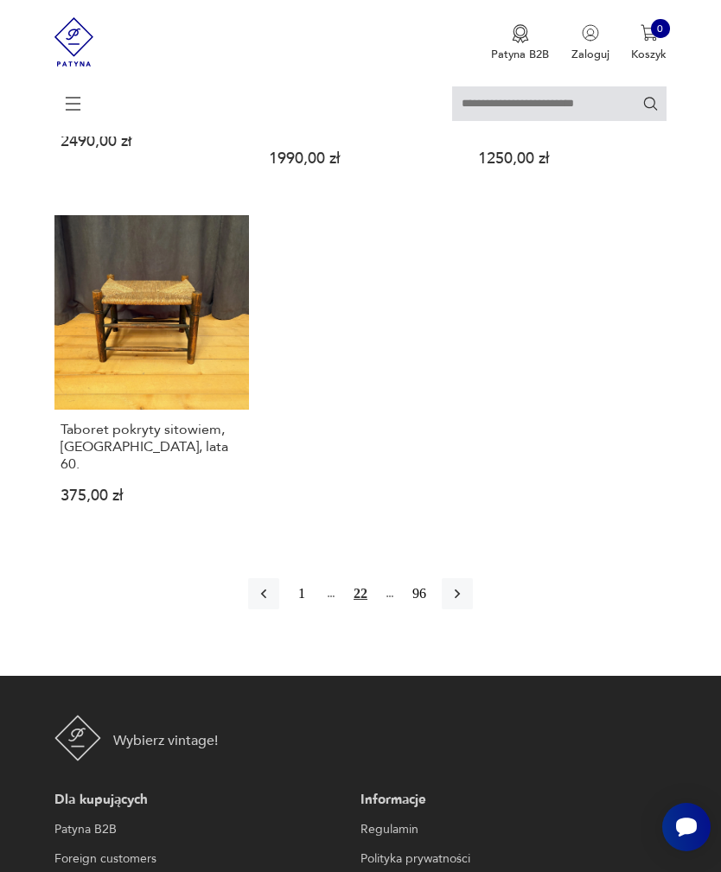
click at [466, 602] on icon "button" at bounding box center [456, 593] width 17 height 17
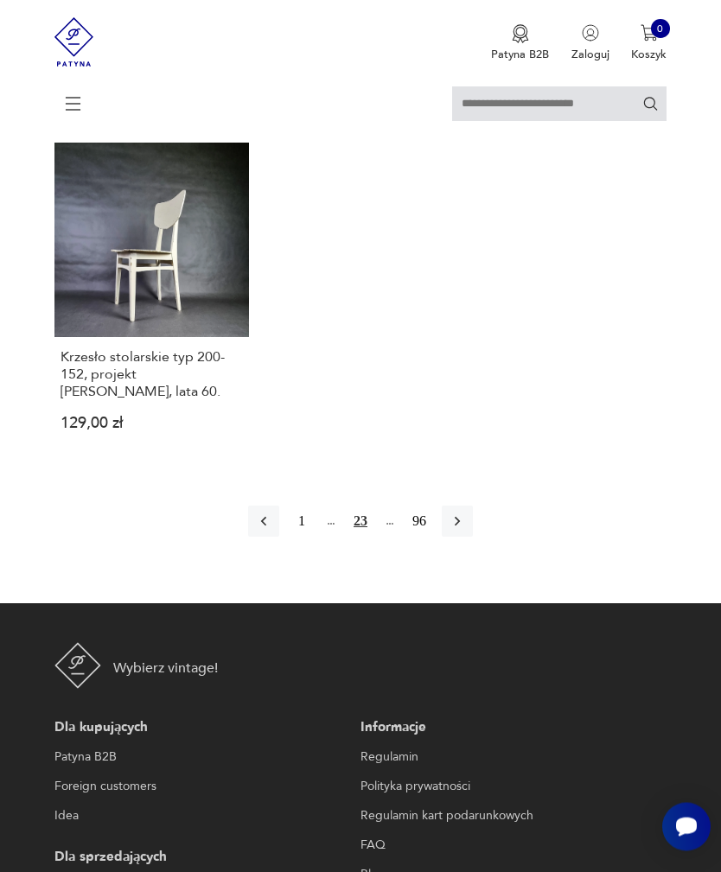
scroll to position [2303, 0]
click at [466, 530] on icon "button" at bounding box center [456, 520] width 17 height 17
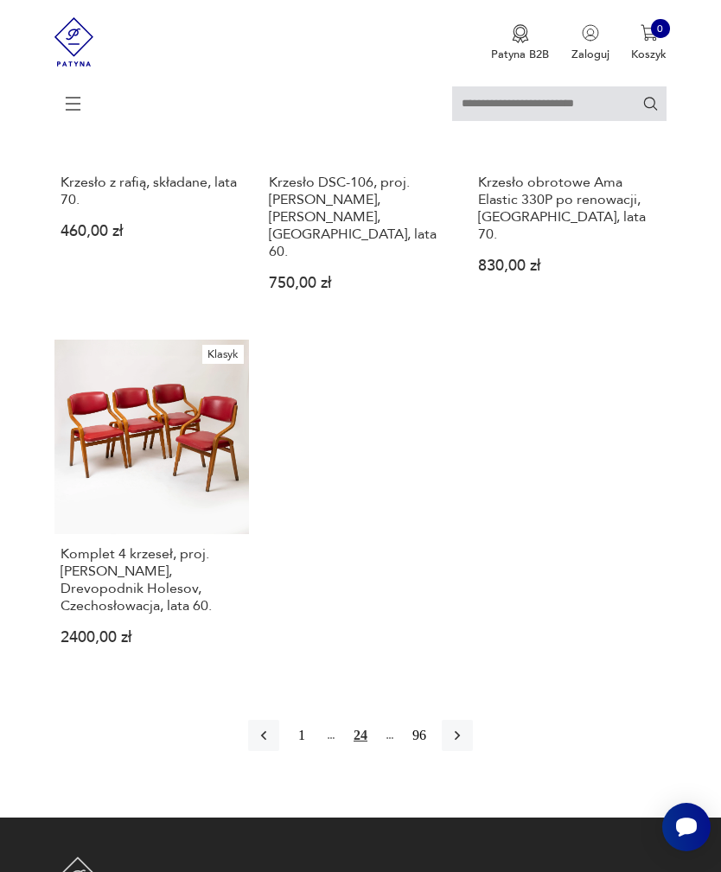
scroll to position [2145, 0]
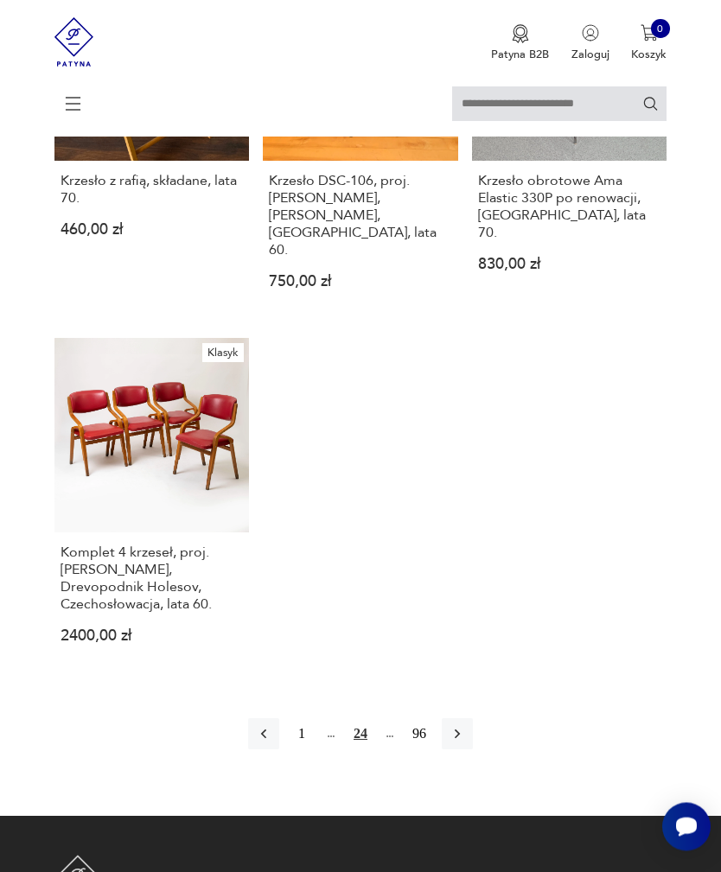
click at [473, 750] on button "button" at bounding box center [457, 734] width 31 height 31
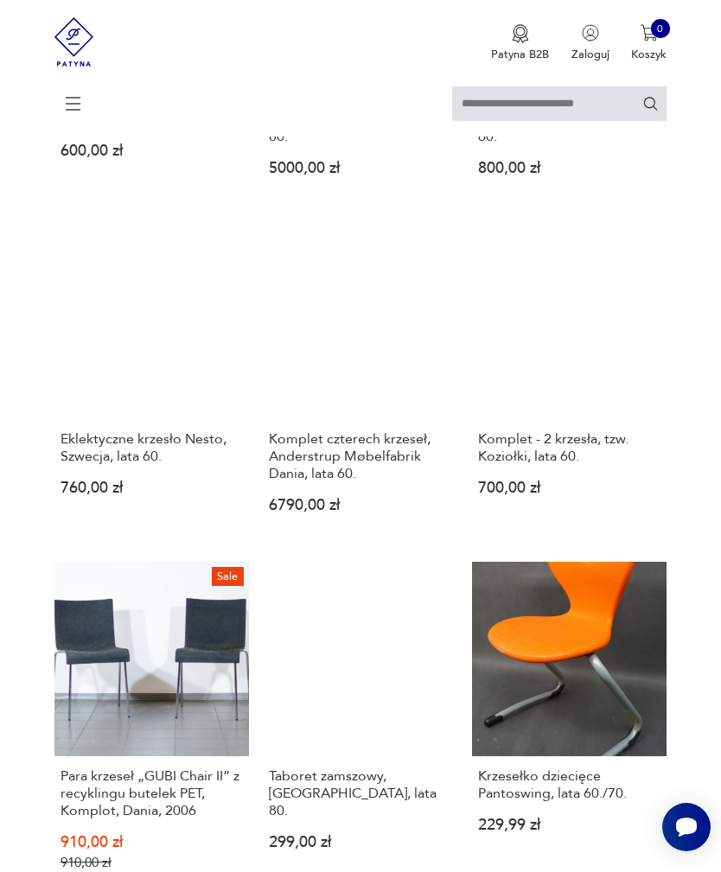
scroll to position [921, 0]
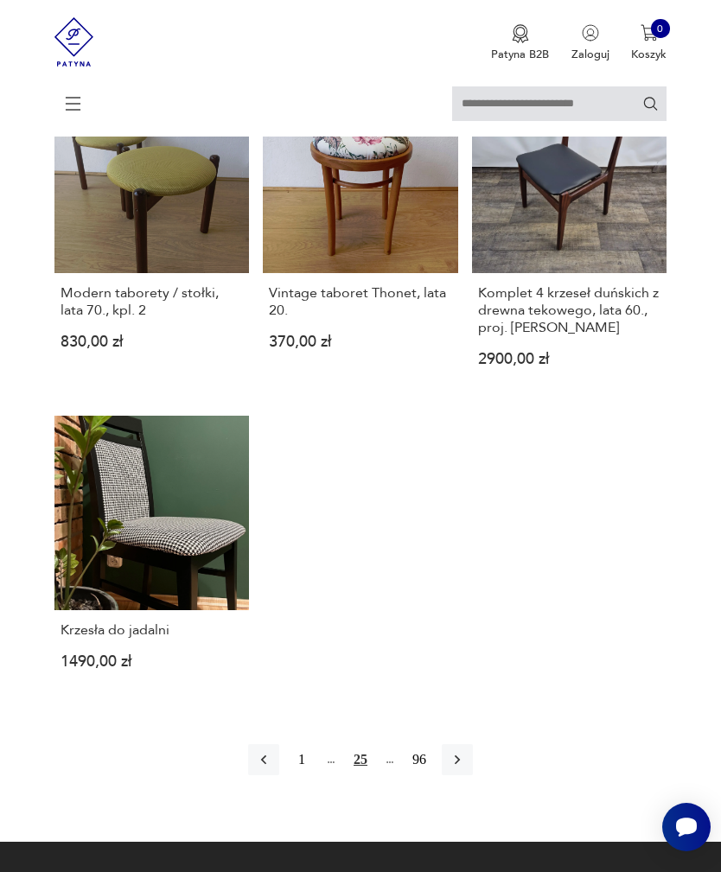
click at [466, 768] on icon "button" at bounding box center [456, 759] width 17 height 17
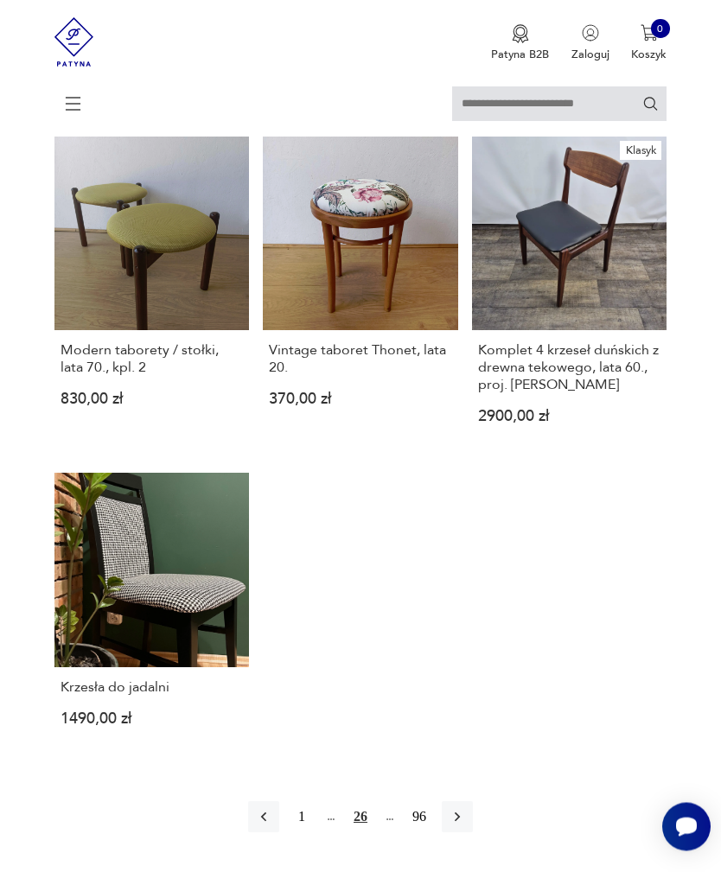
scroll to position [334, 0]
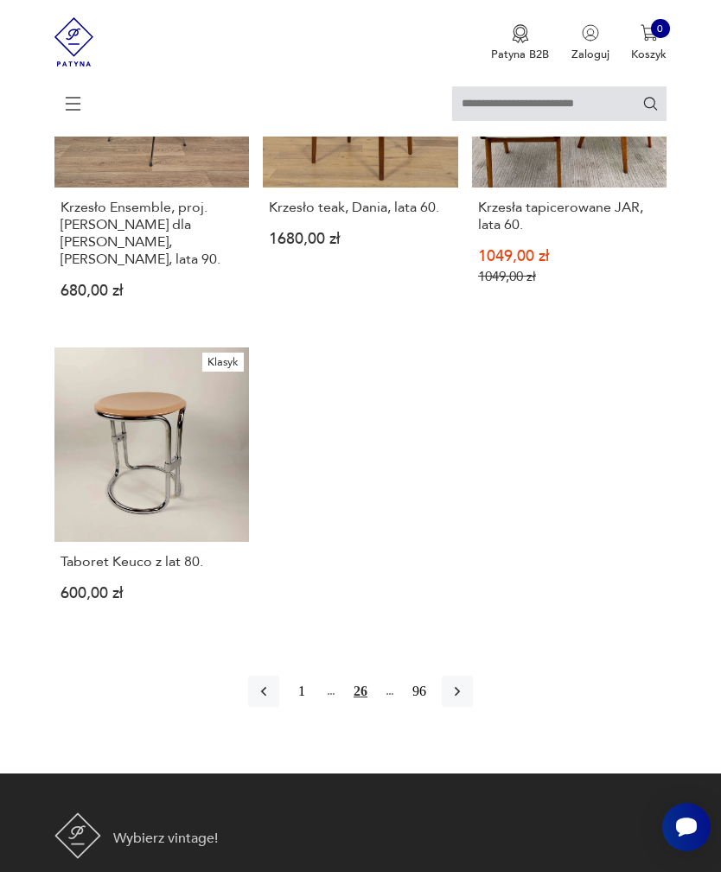
click at [466, 700] on icon "button" at bounding box center [456, 691] width 17 height 17
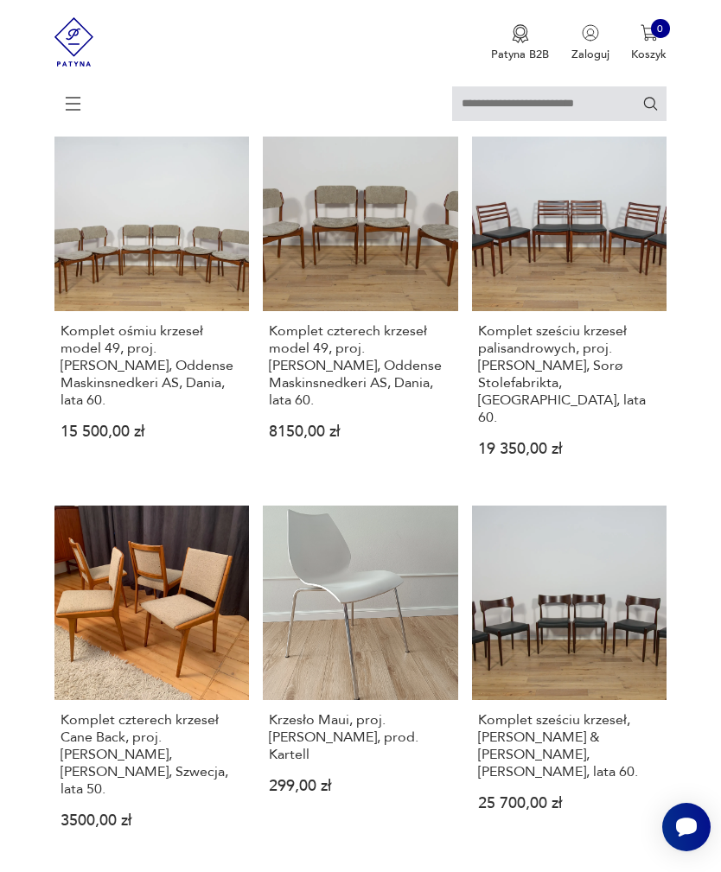
scroll to position [334, 0]
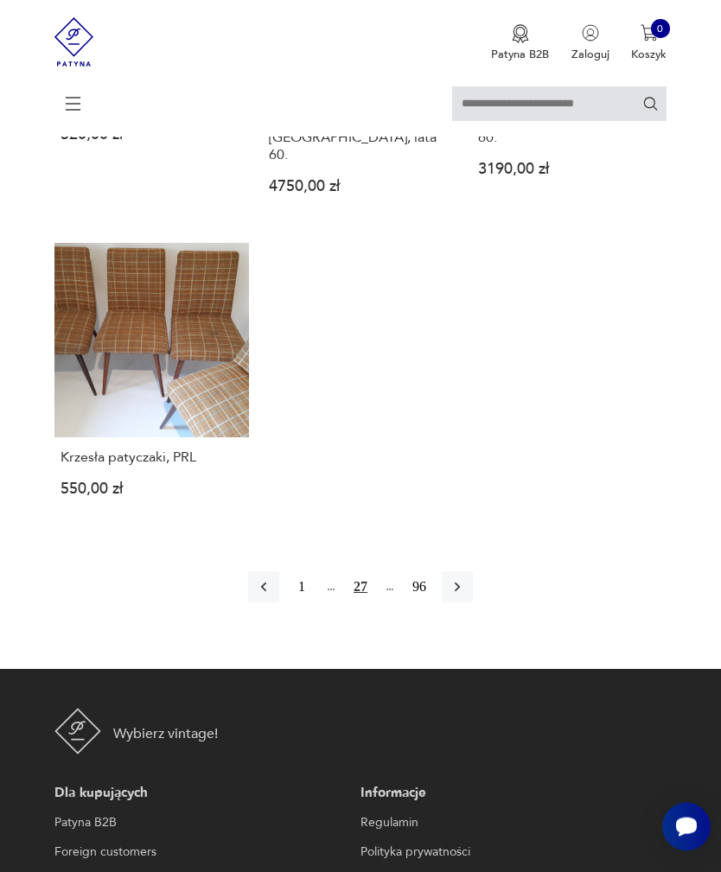
click at [466, 596] on icon "button" at bounding box center [456, 587] width 17 height 17
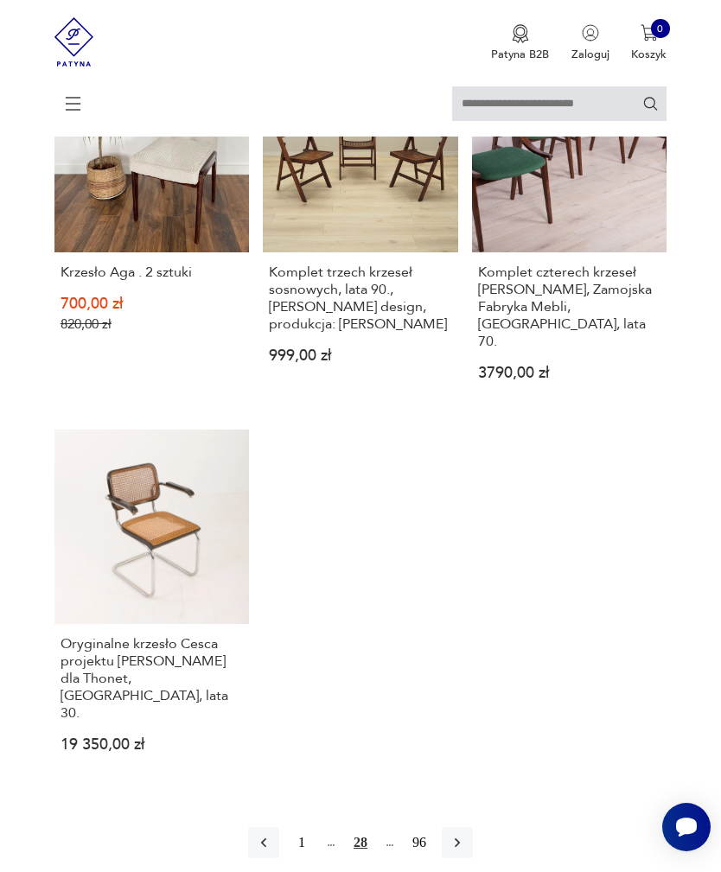
scroll to position [2124, 0]
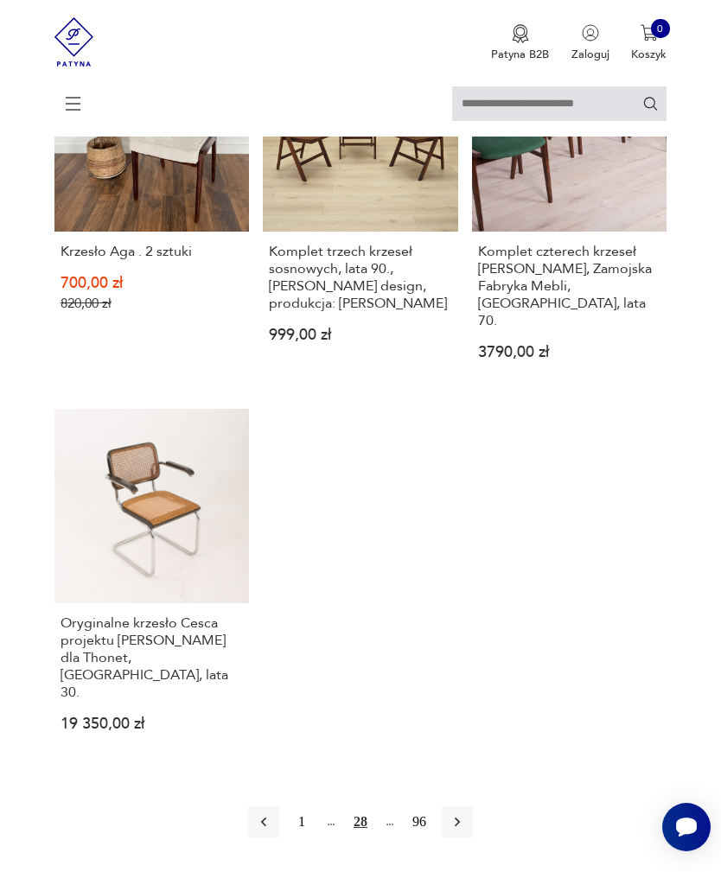
click at [466, 815] on icon "button" at bounding box center [456, 821] width 17 height 17
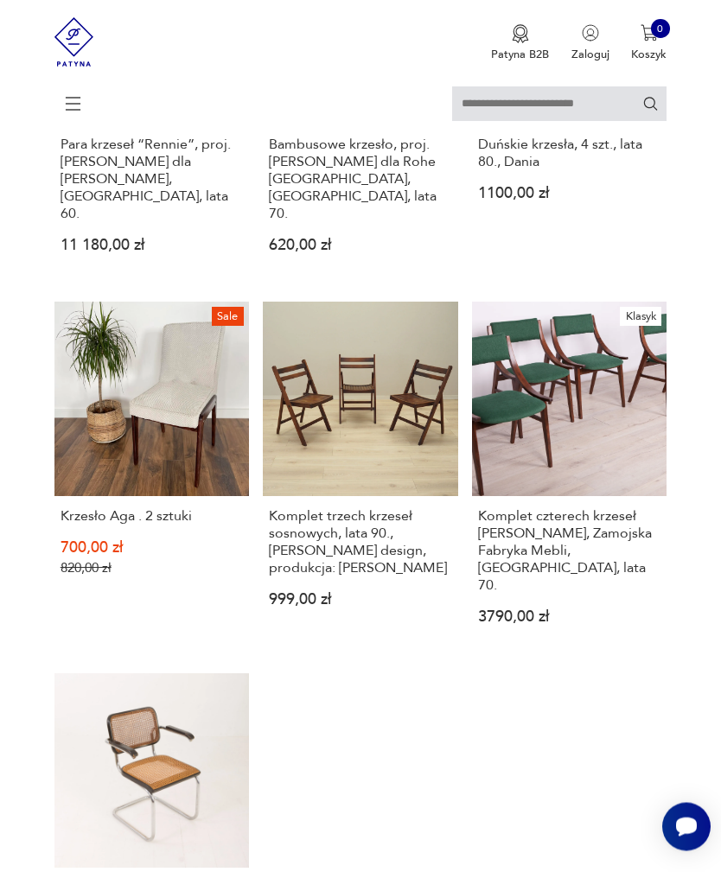
scroll to position [334, 0]
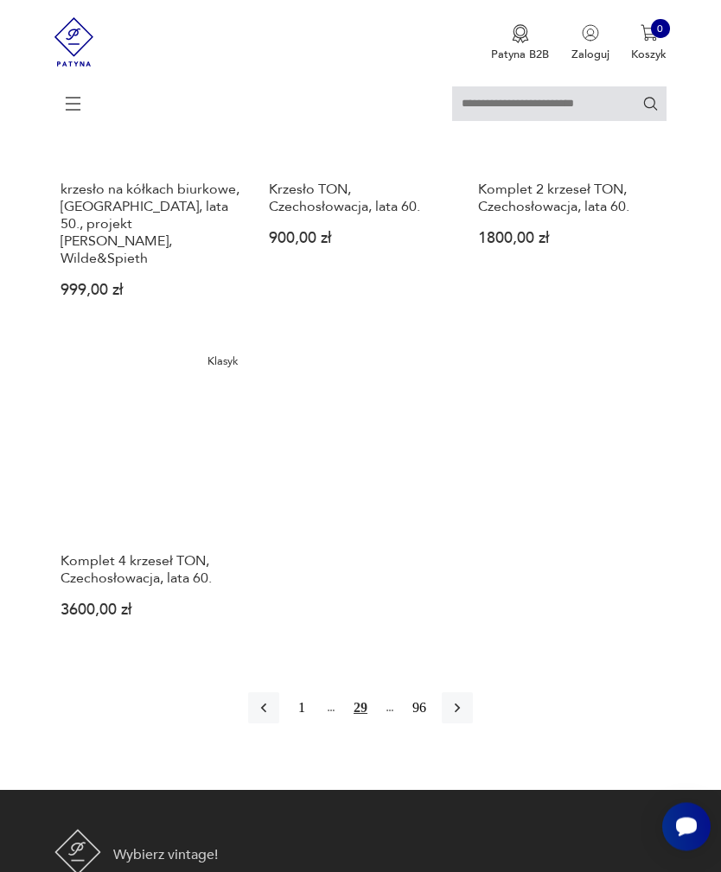
scroll to position [2093, 0]
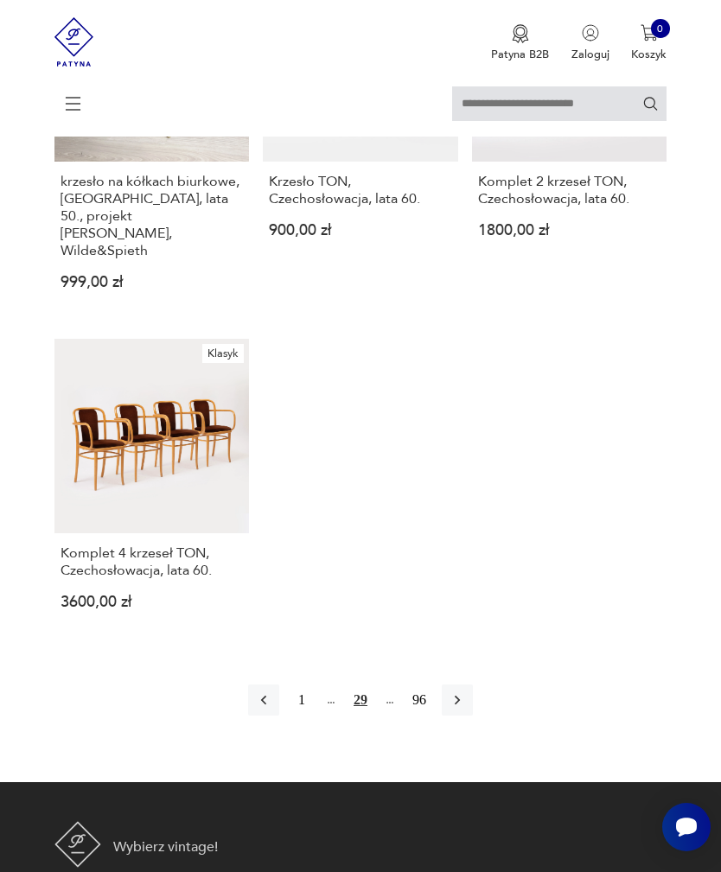
click at [472, 715] on button "button" at bounding box center [457, 699] width 31 height 31
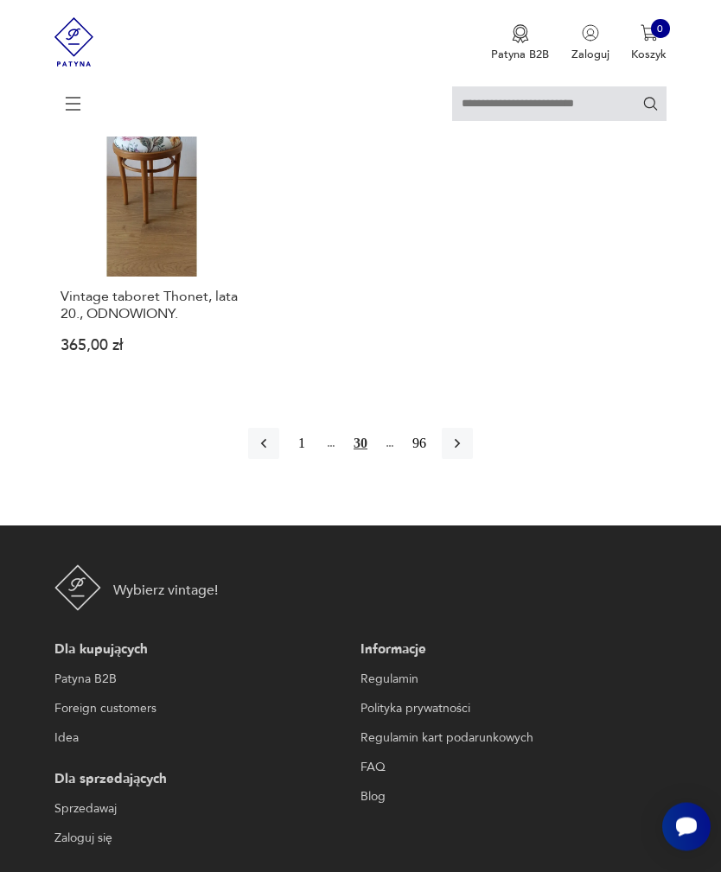
scroll to position [2415, 0]
